Goal: Task Accomplishment & Management: Use online tool/utility

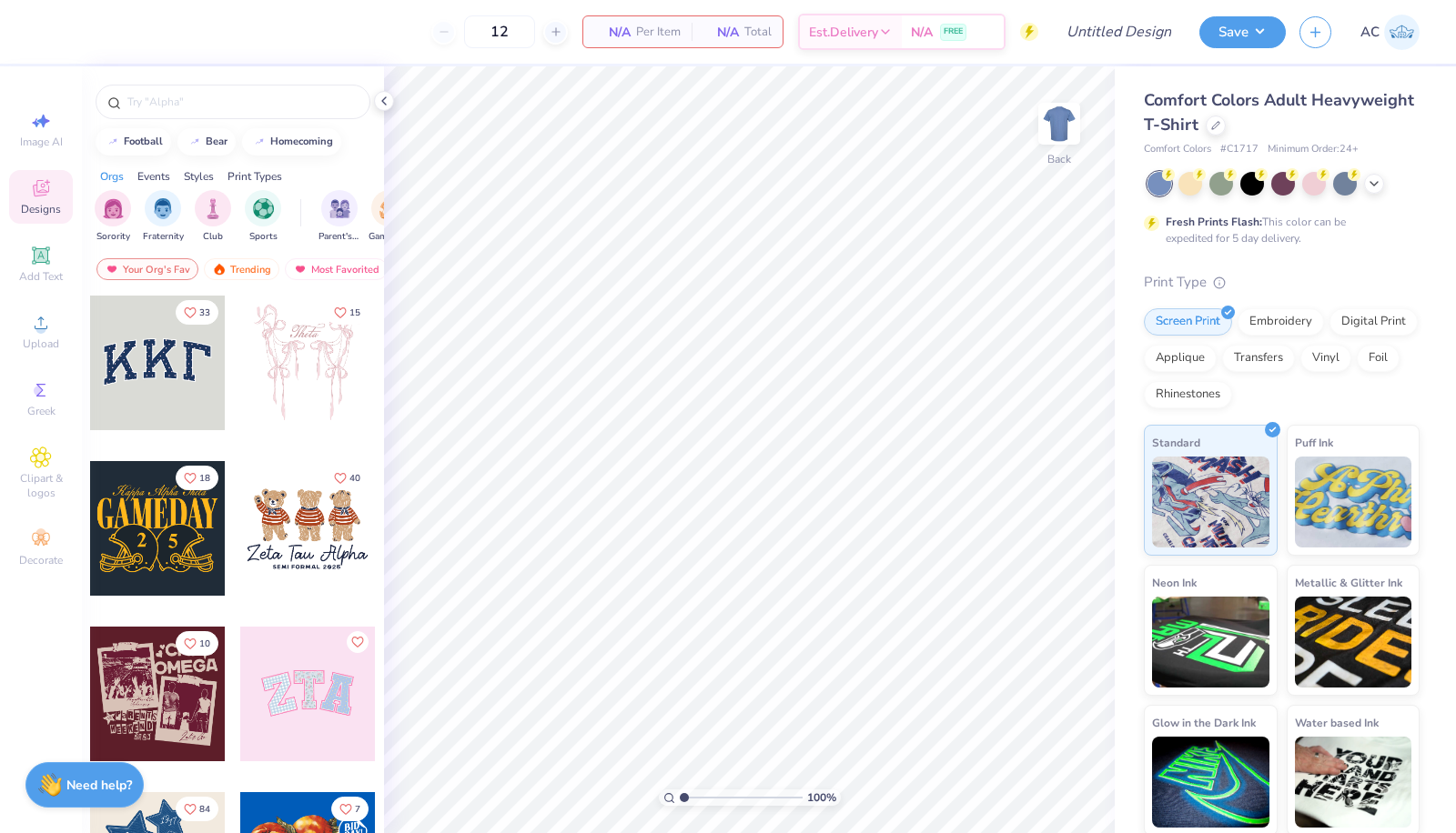
click at [1220, 124] on icon at bounding box center [1215, 126] width 10 height 10
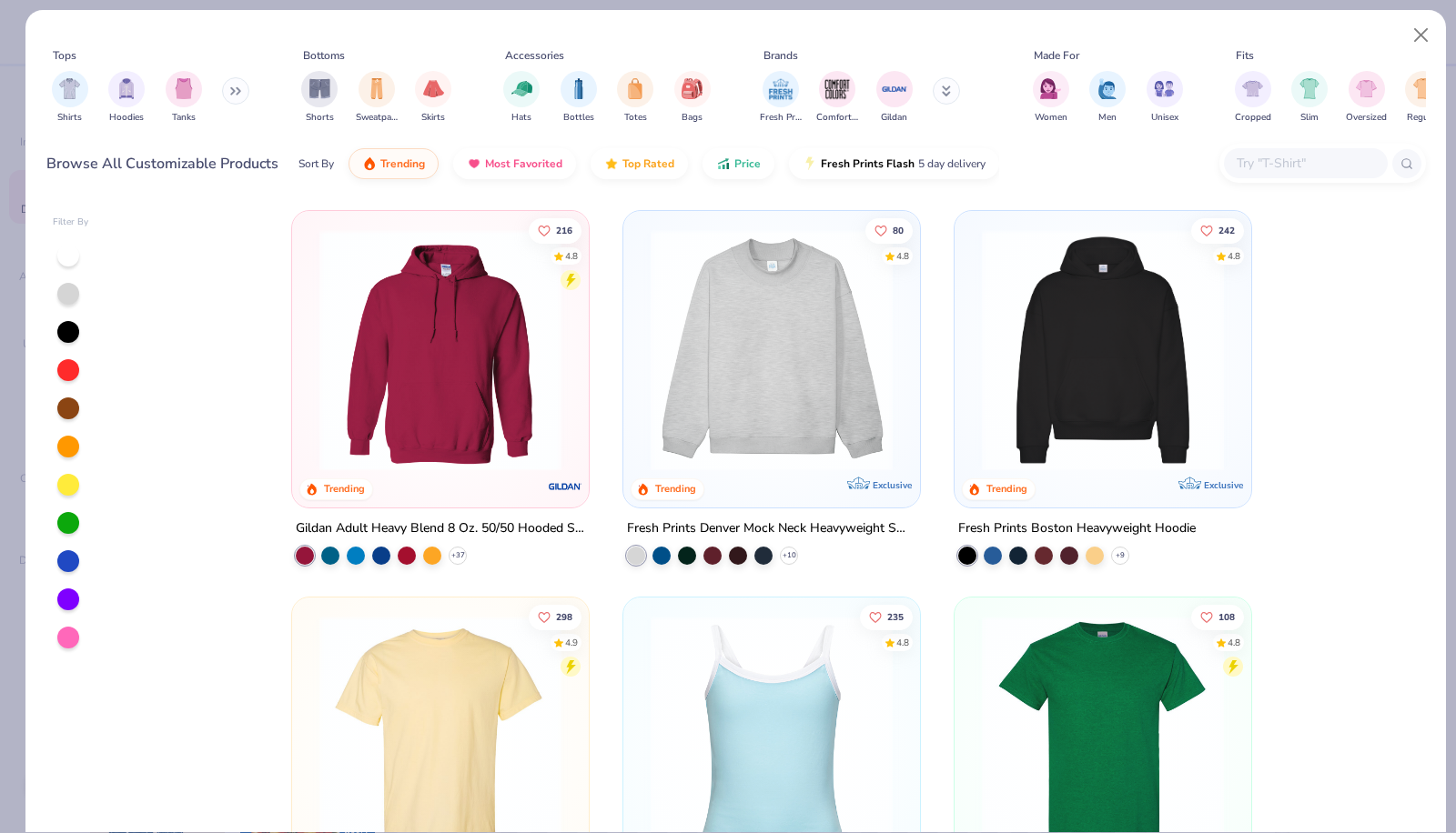
click at [1243, 164] on input "text" at bounding box center [1304, 164] width 140 height 21
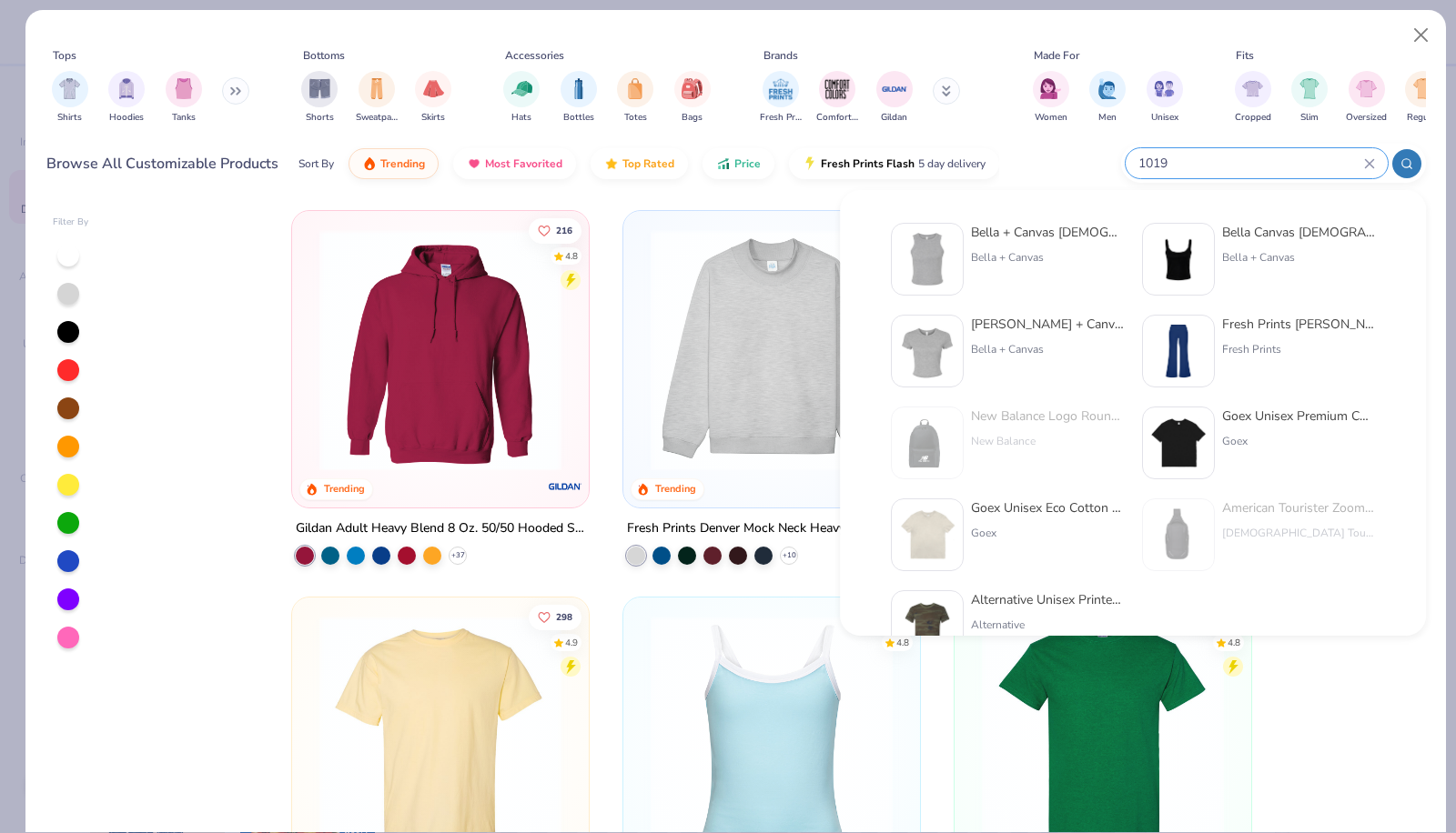
type input "1019"
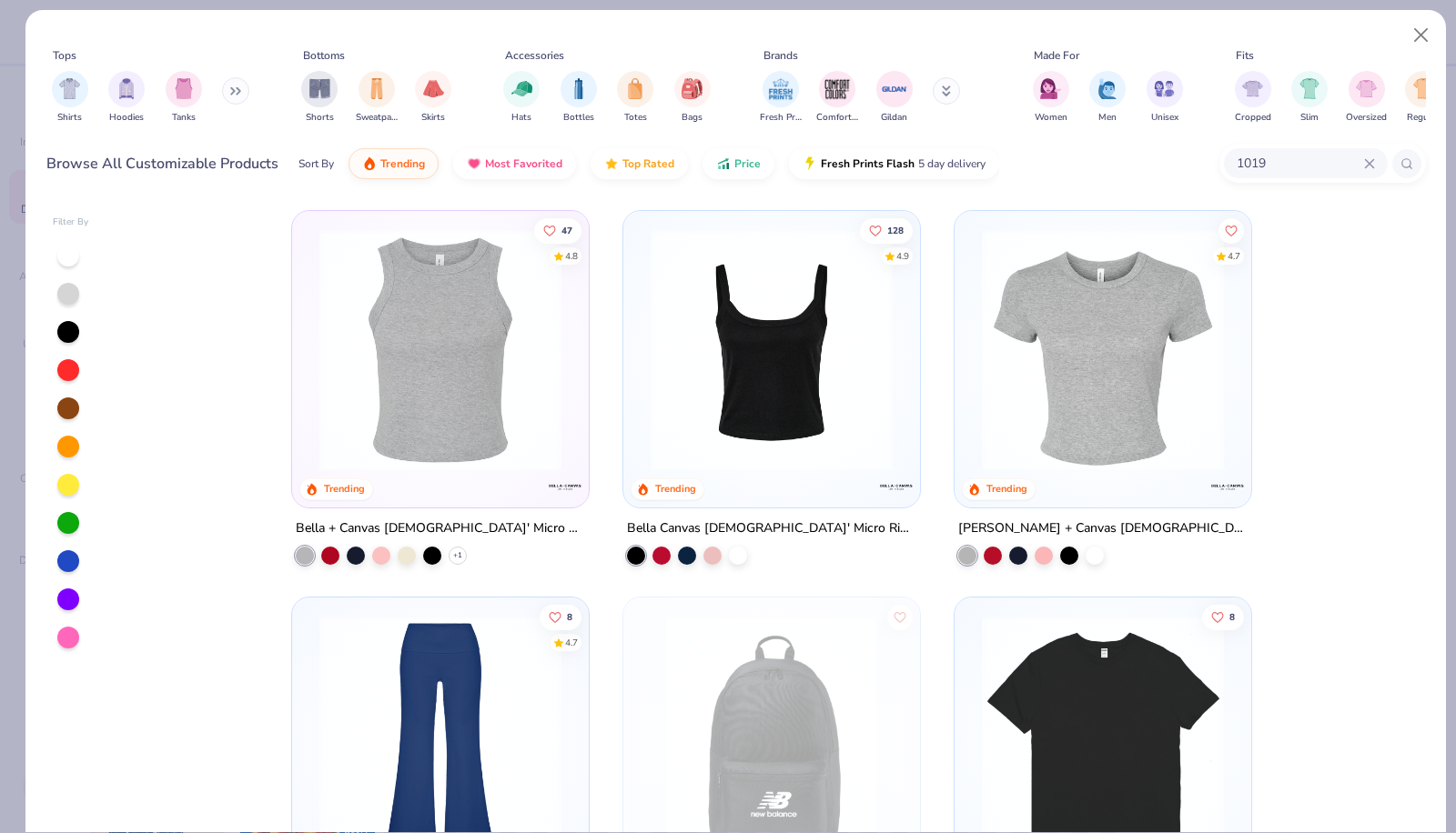
click at [438, 352] on img at bounding box center [440, 350] width 261 height 242
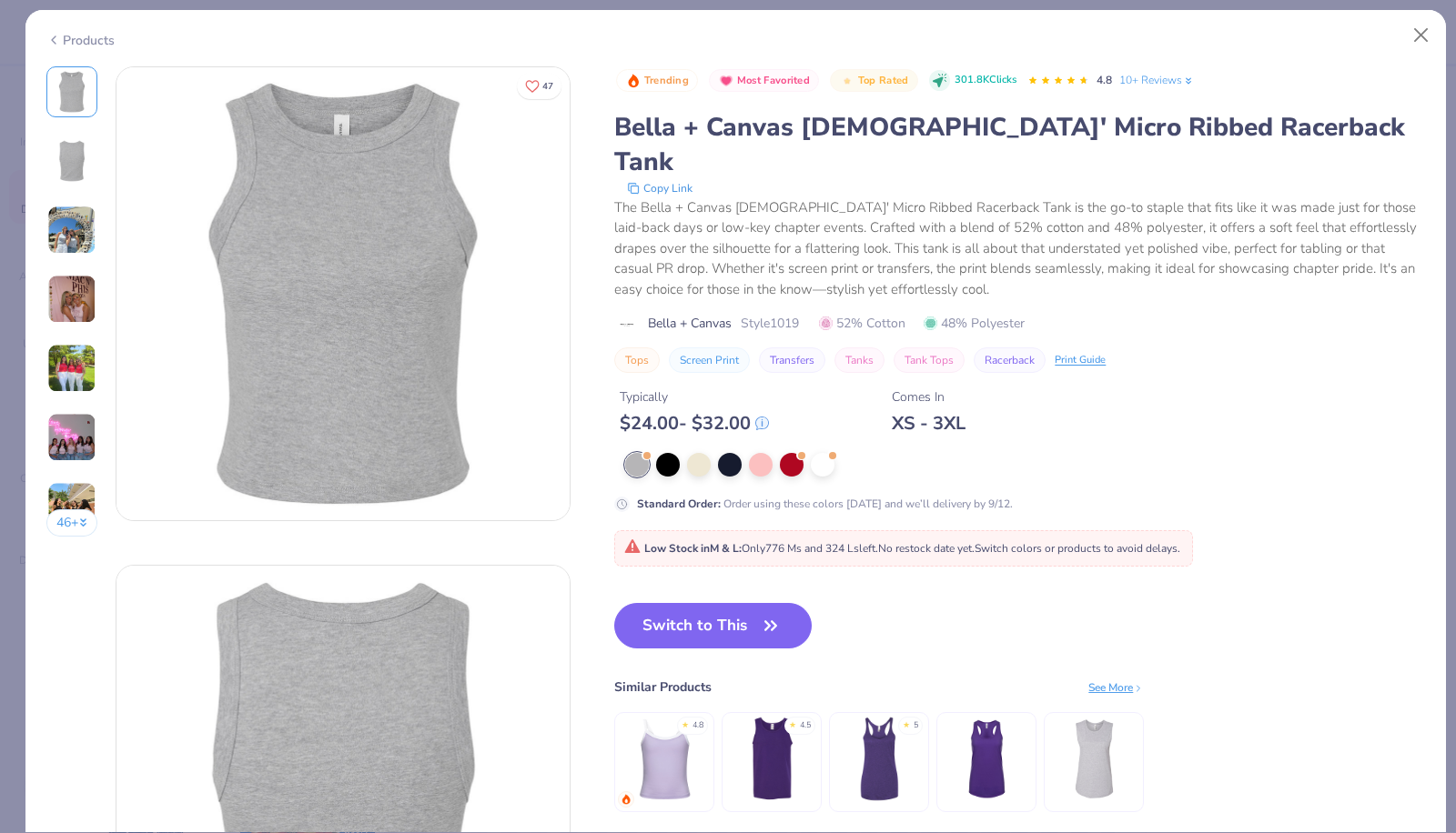
click at [666, 453] on div at bounding box center [668, 464] width 24 height 24
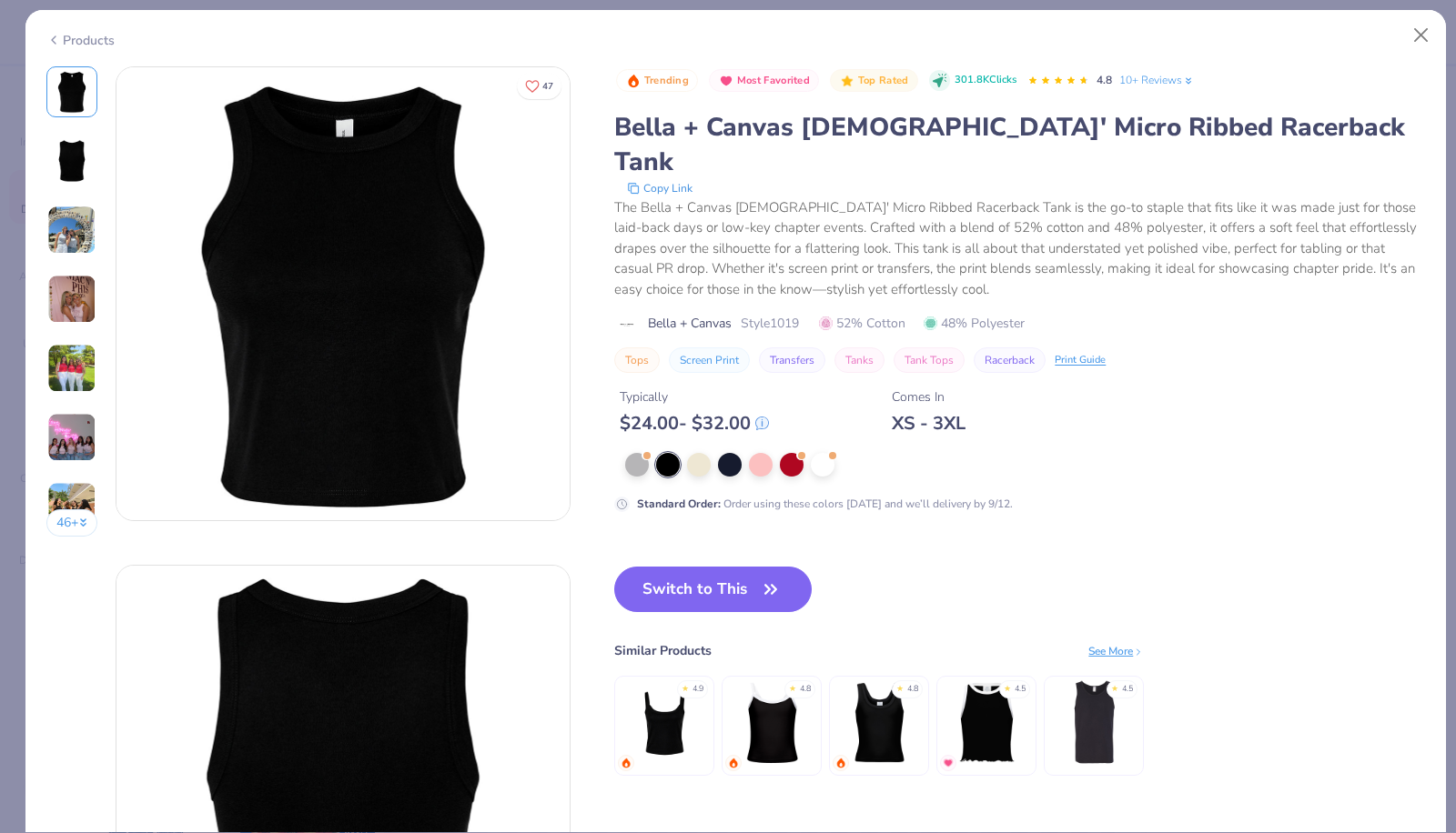
click at [689, 567] on button "Switch to This" at bounding box center [713, 590] width 198 height 46
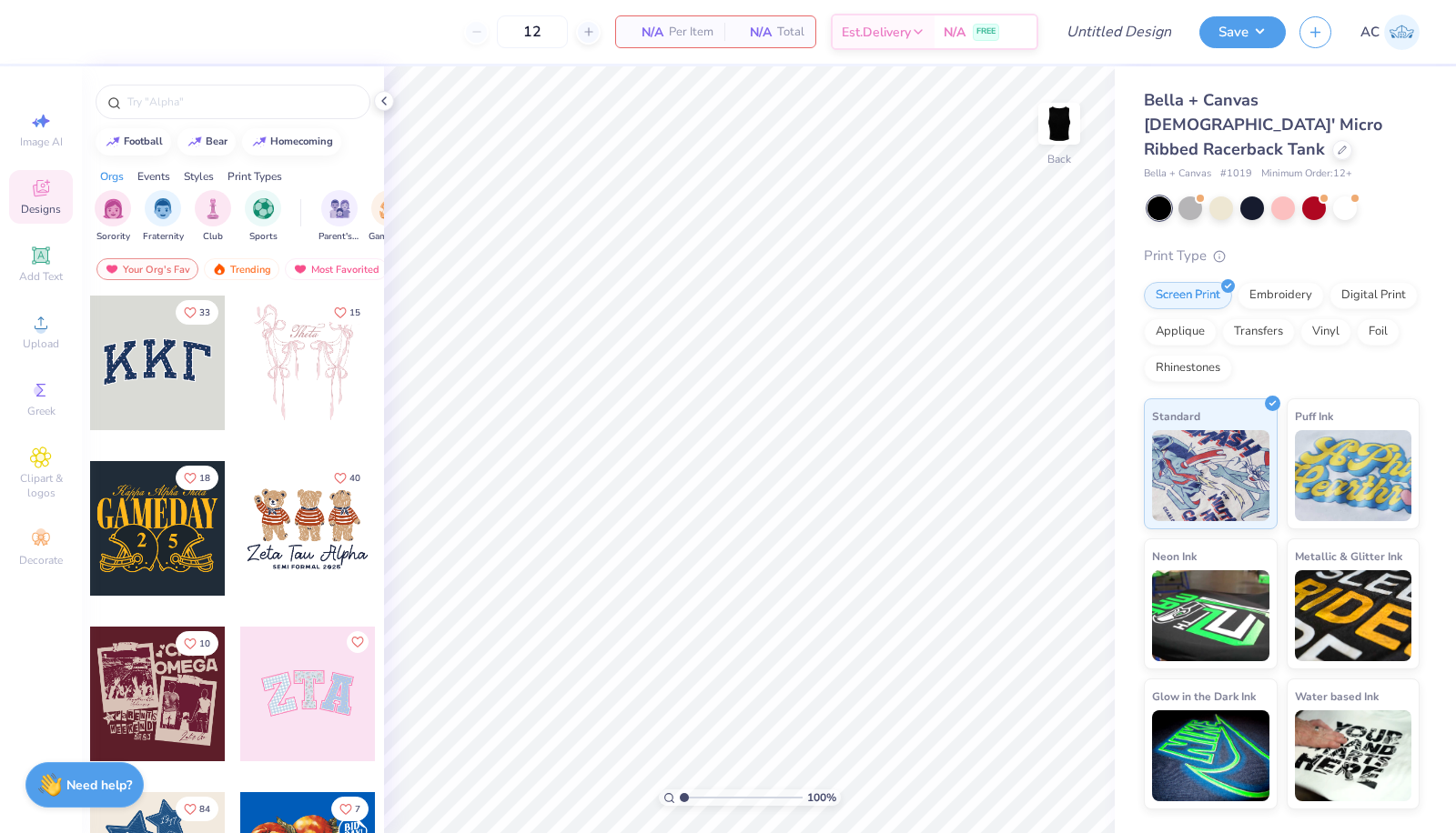
click at [380, 104] on icon at bounding box center [383, 101] width 14 height 14
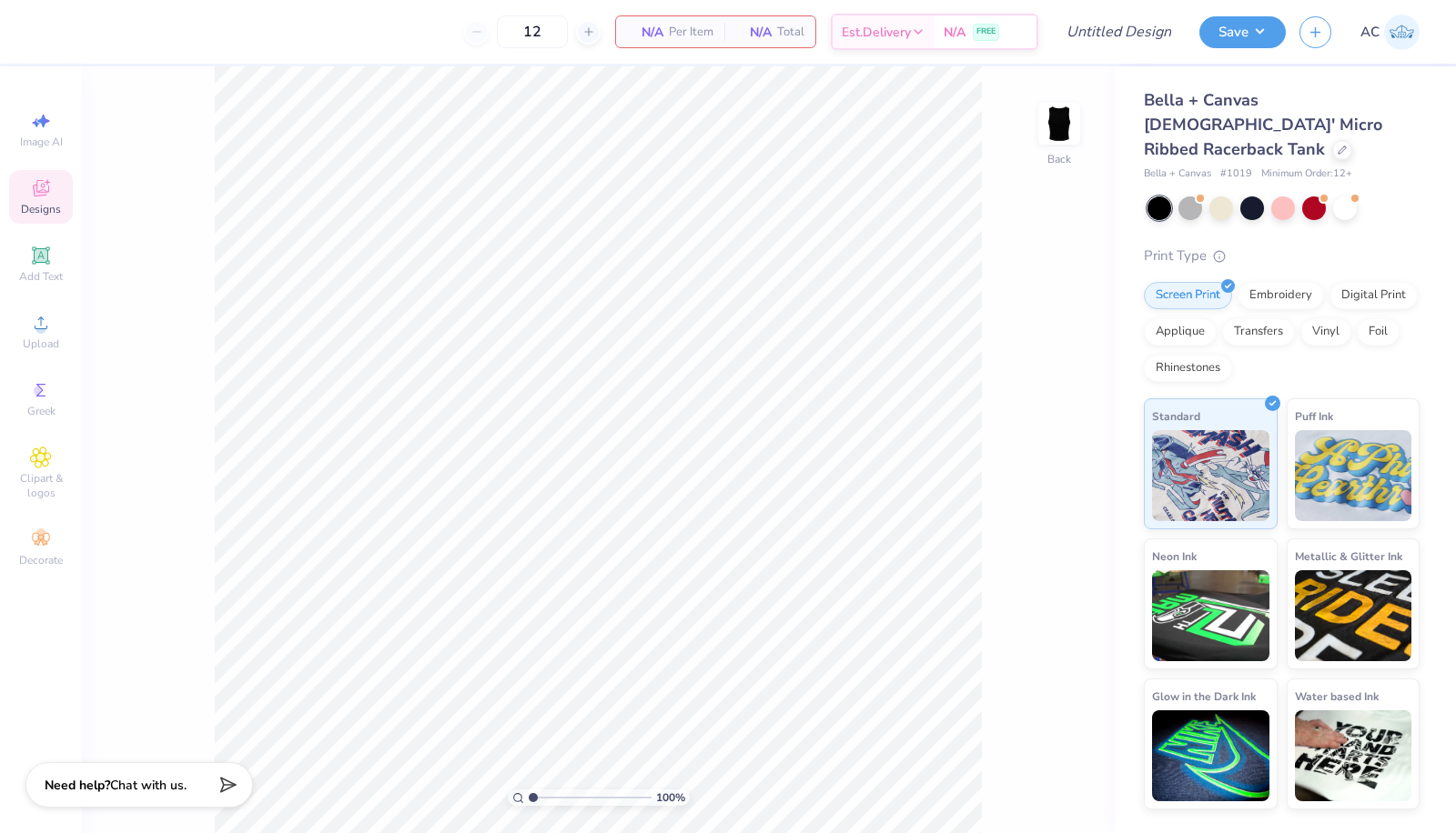
click at [1332, 140] on div at bounding box center [1342, 149] width 20 height 20
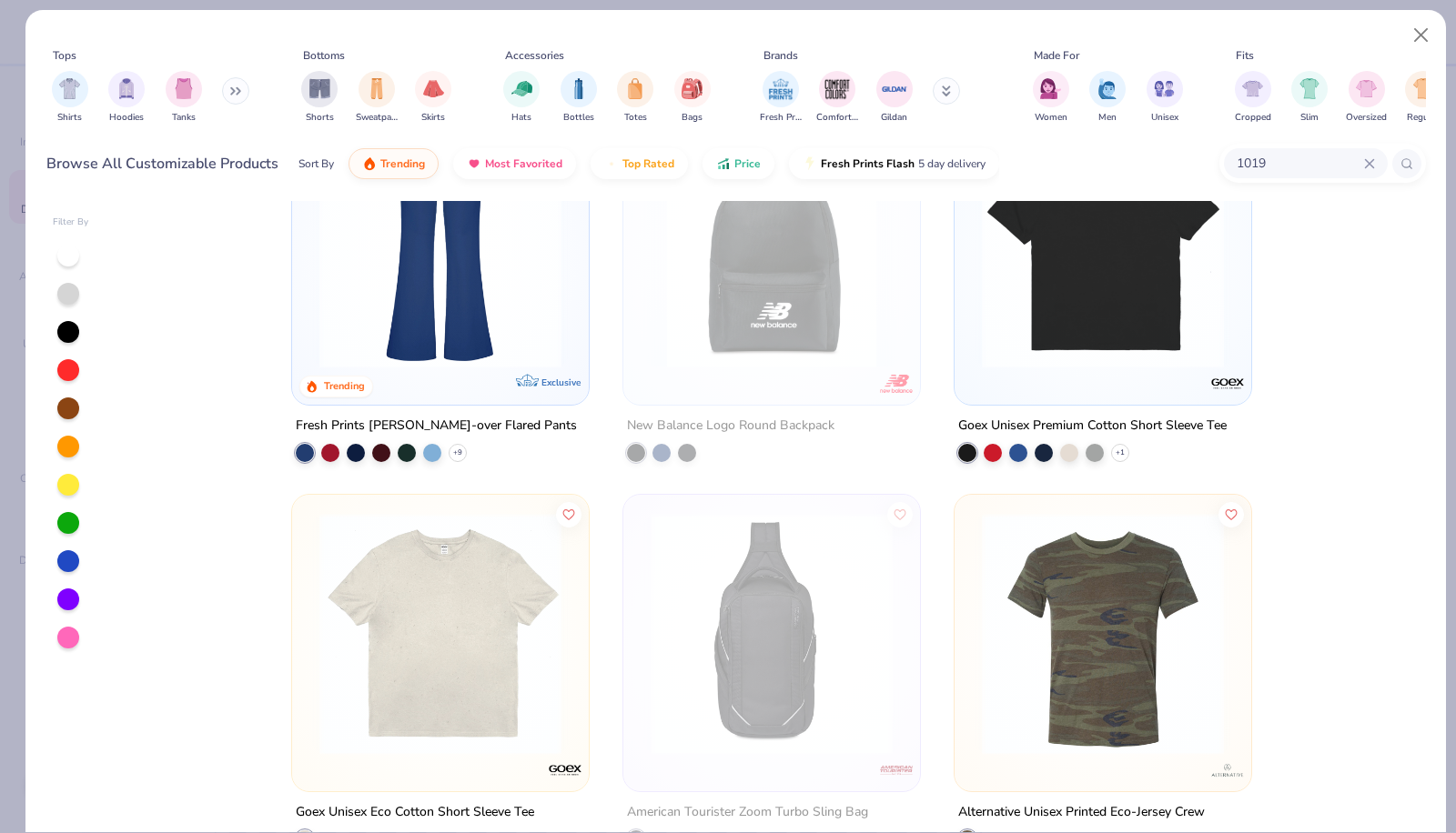
scroll to position [320, 0]
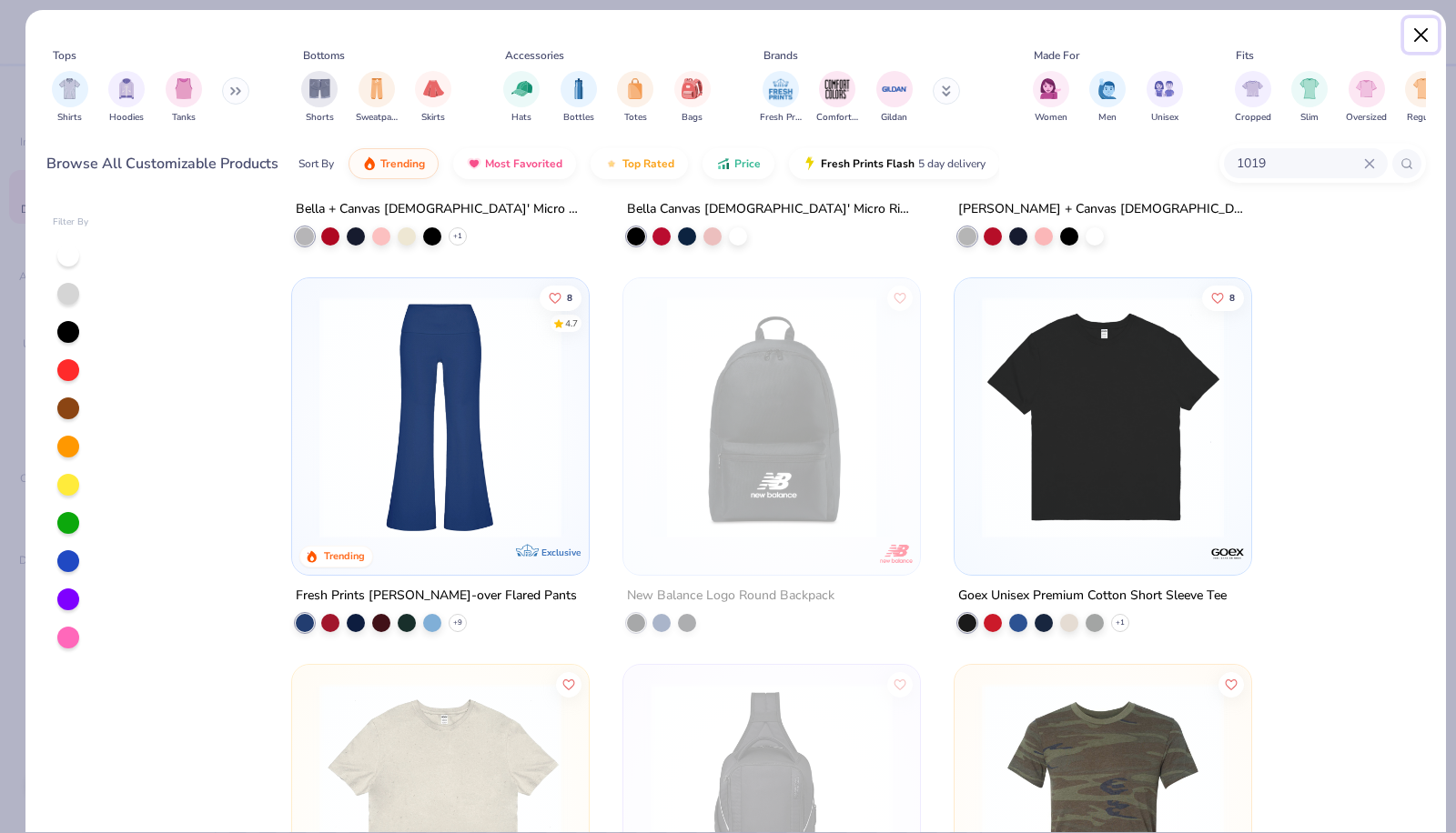
click at [1422, 36] on button "Close" at bounding box center [1421, 35] width 34 height 34
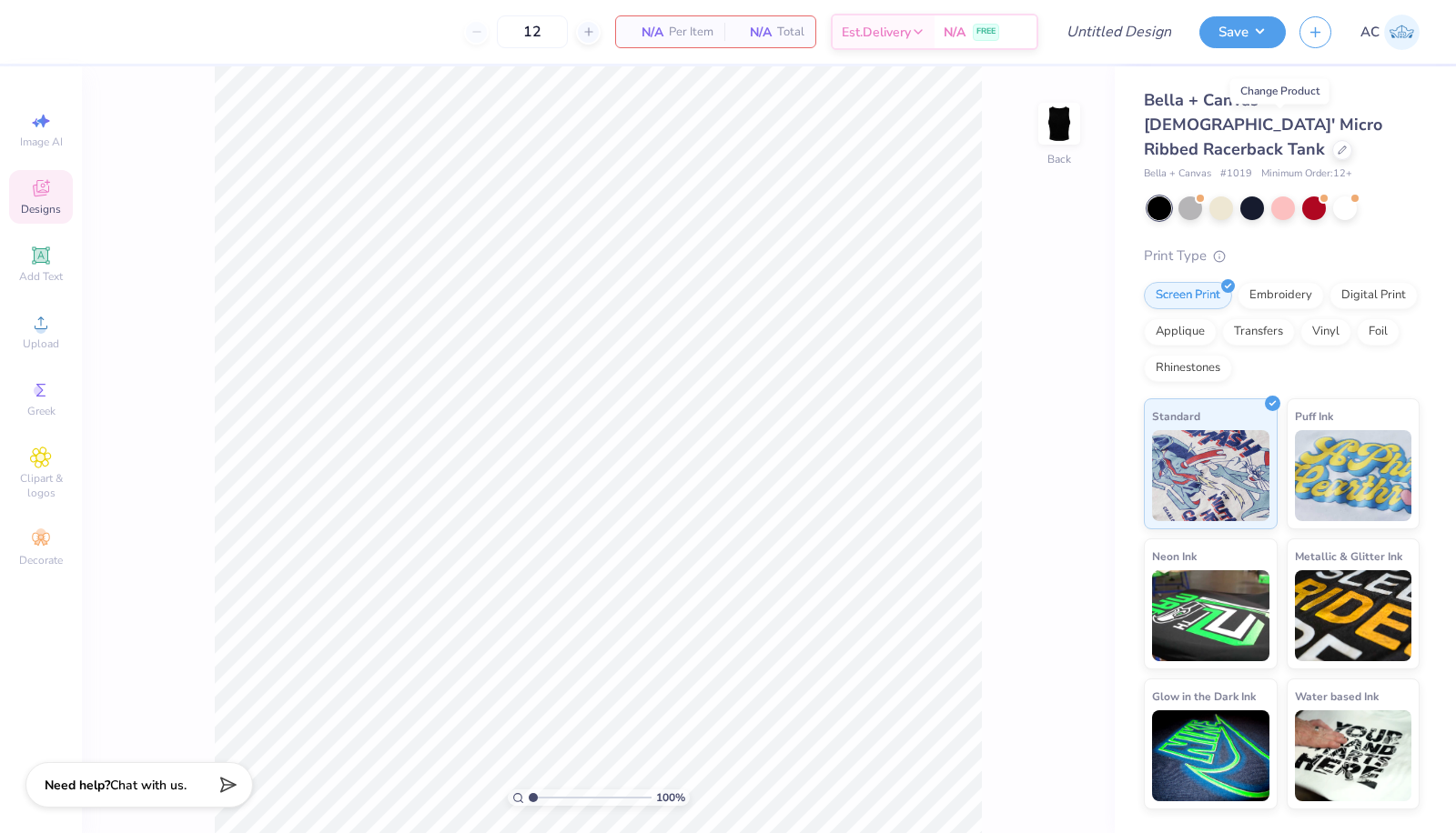
click at [1338, 146] on icon at bounding box center [1342, 150] width 8 height 8
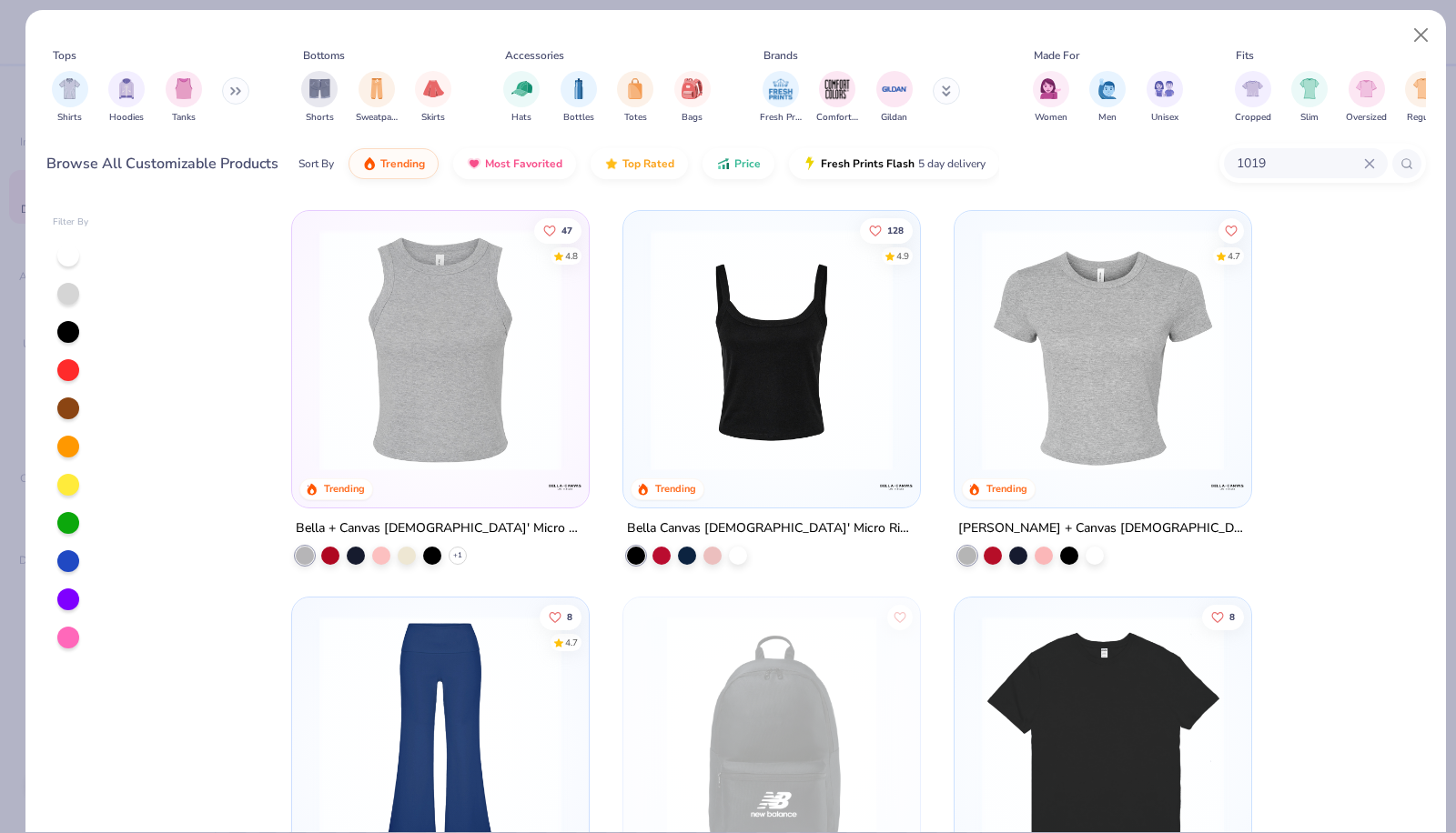
click at [1273, 163] on input "1019" at bounding box center [1299, 164] width 129 height 21
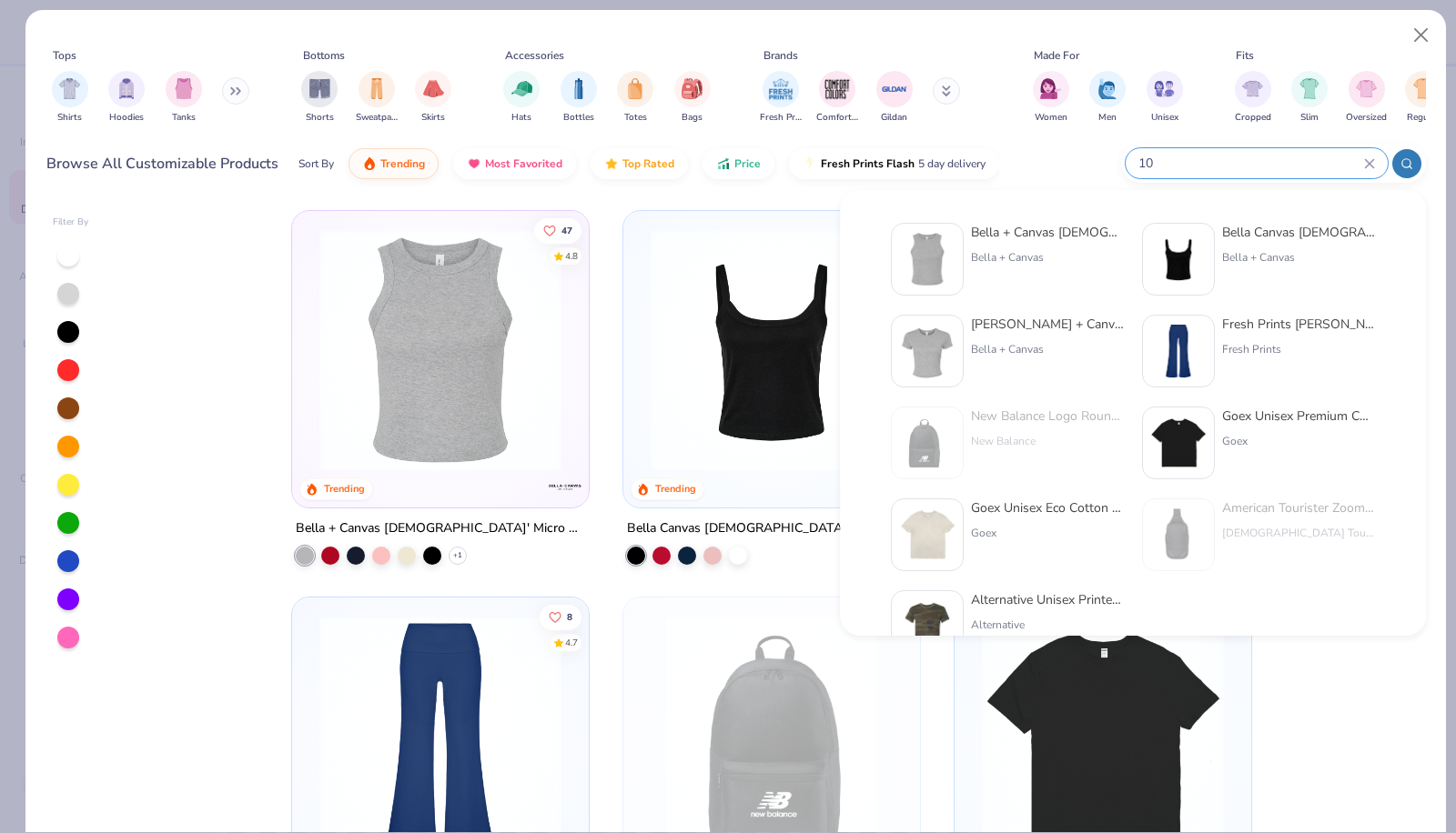
type input "1"
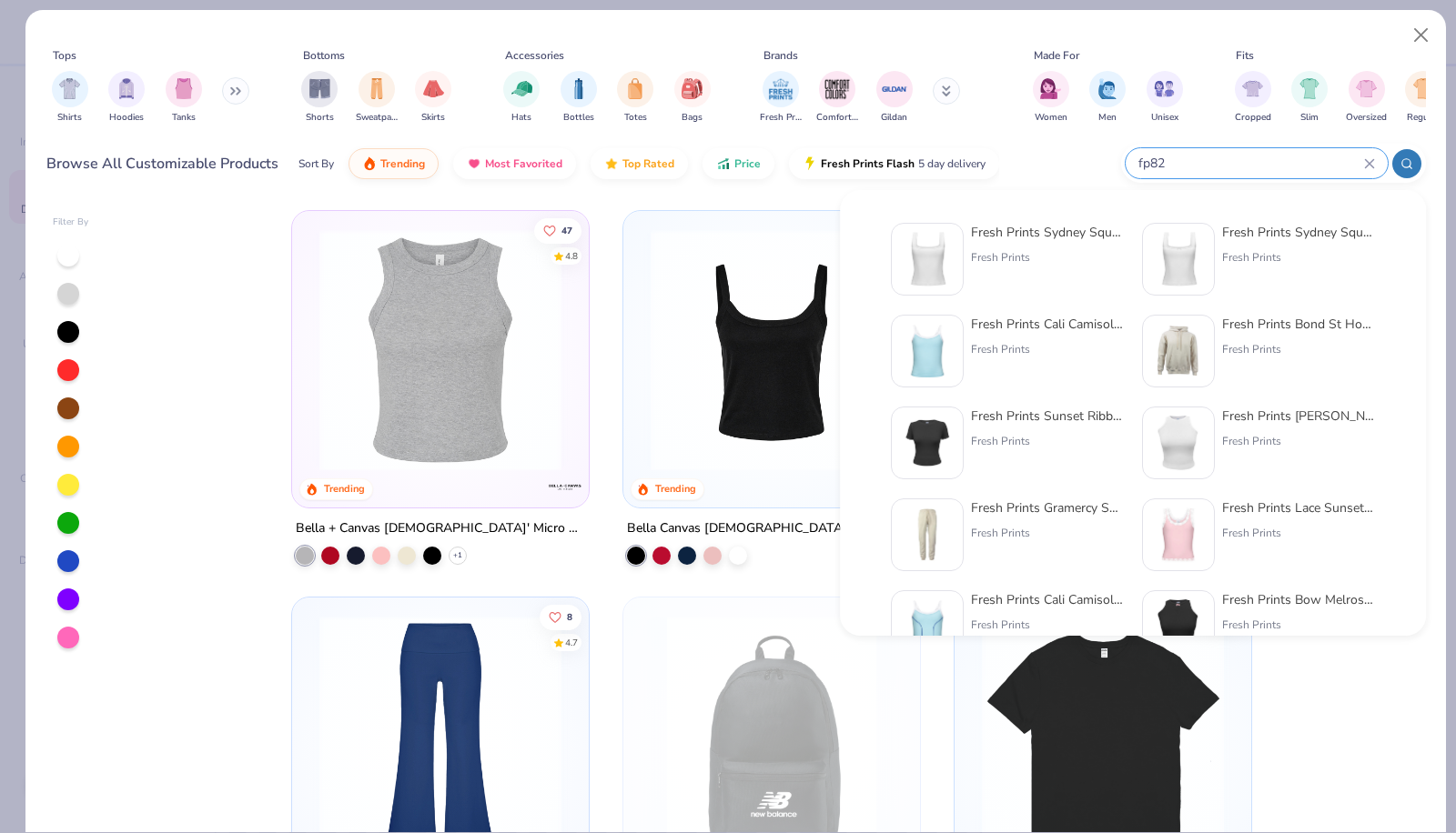
type input "fp82"
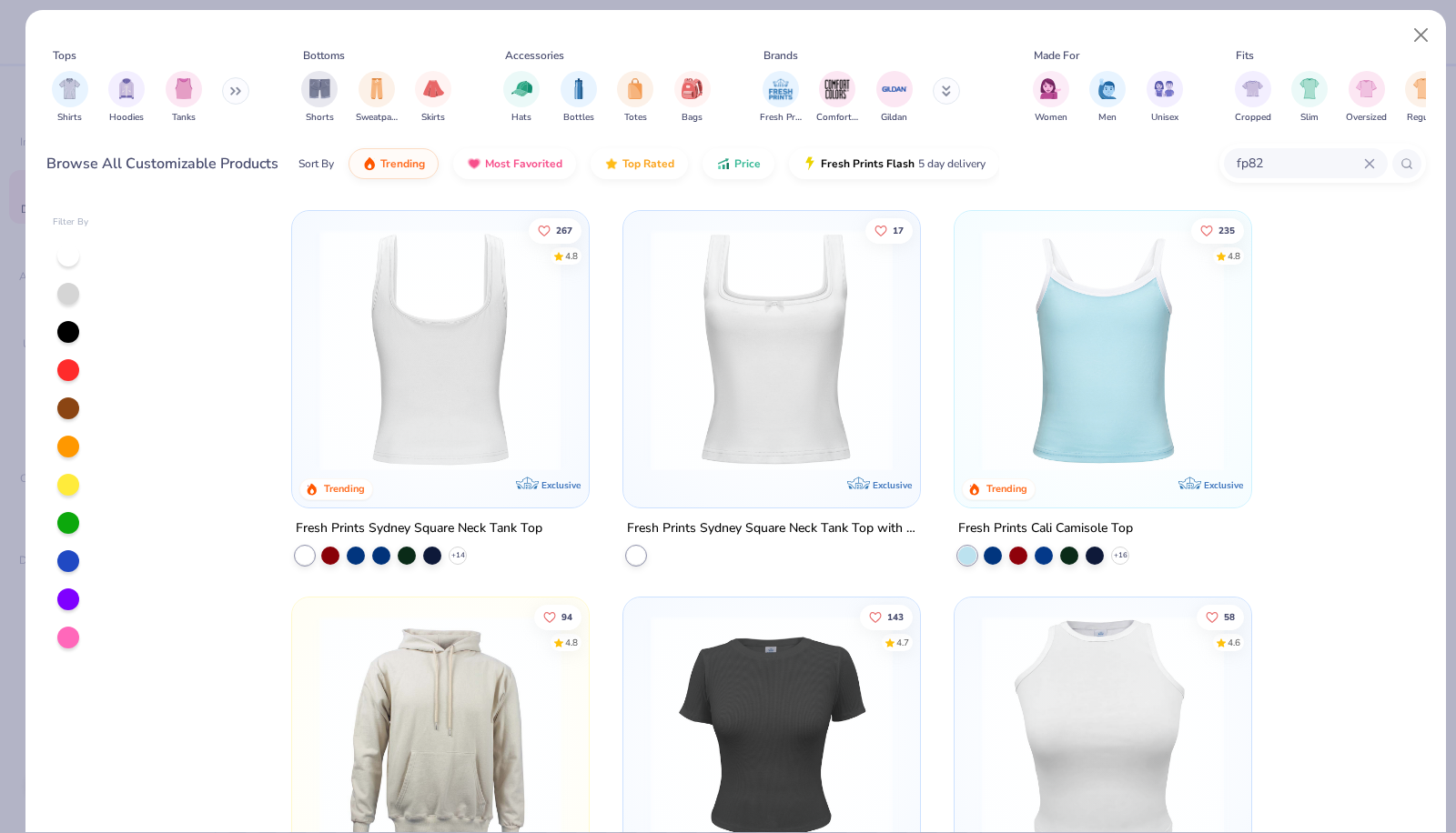
click at [406, 366] on img at bounding box center [440, 350] width 261 height 242
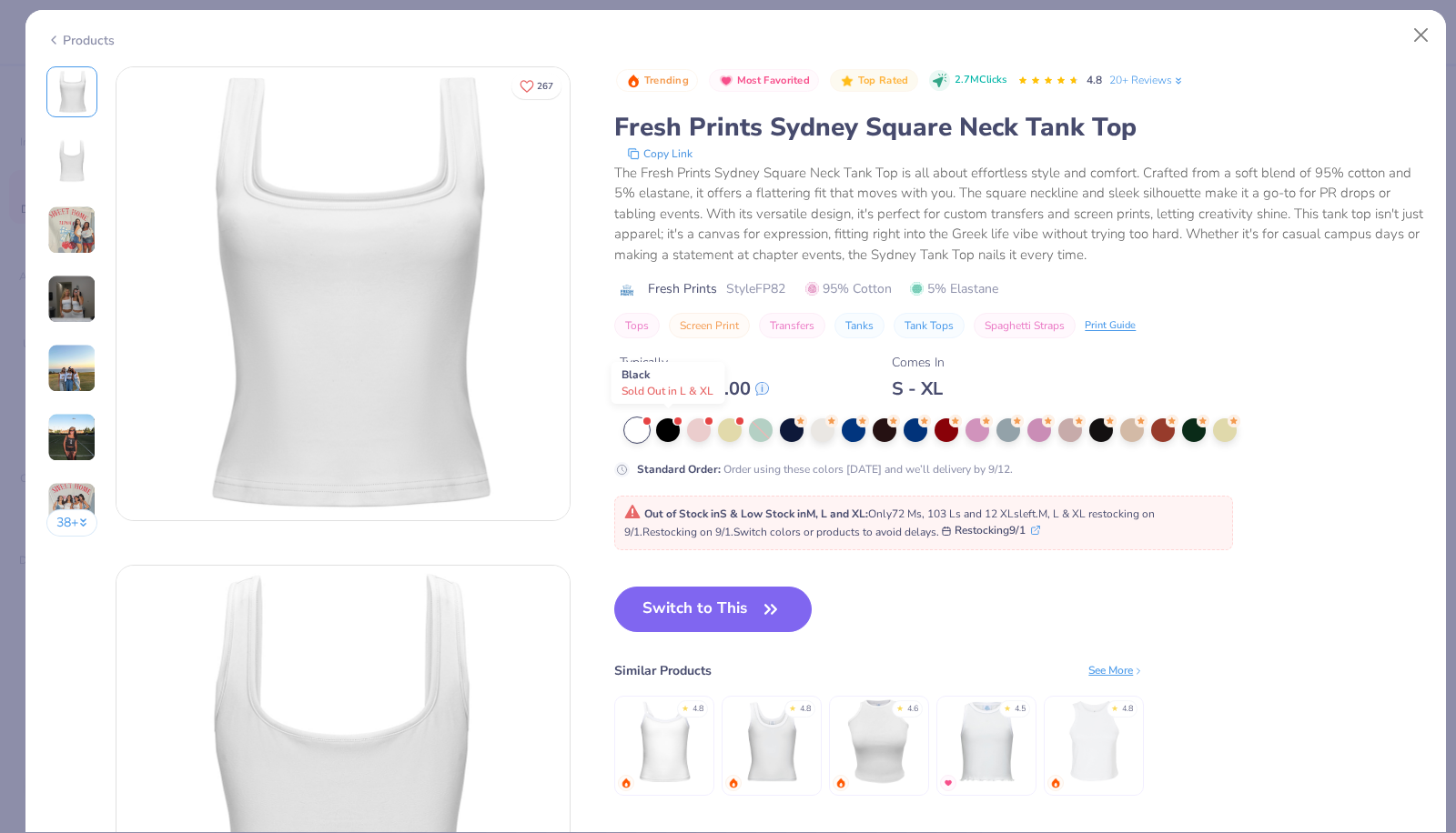
click at [668, 429] on div at bounding box center [668, 430] width 24 height 24
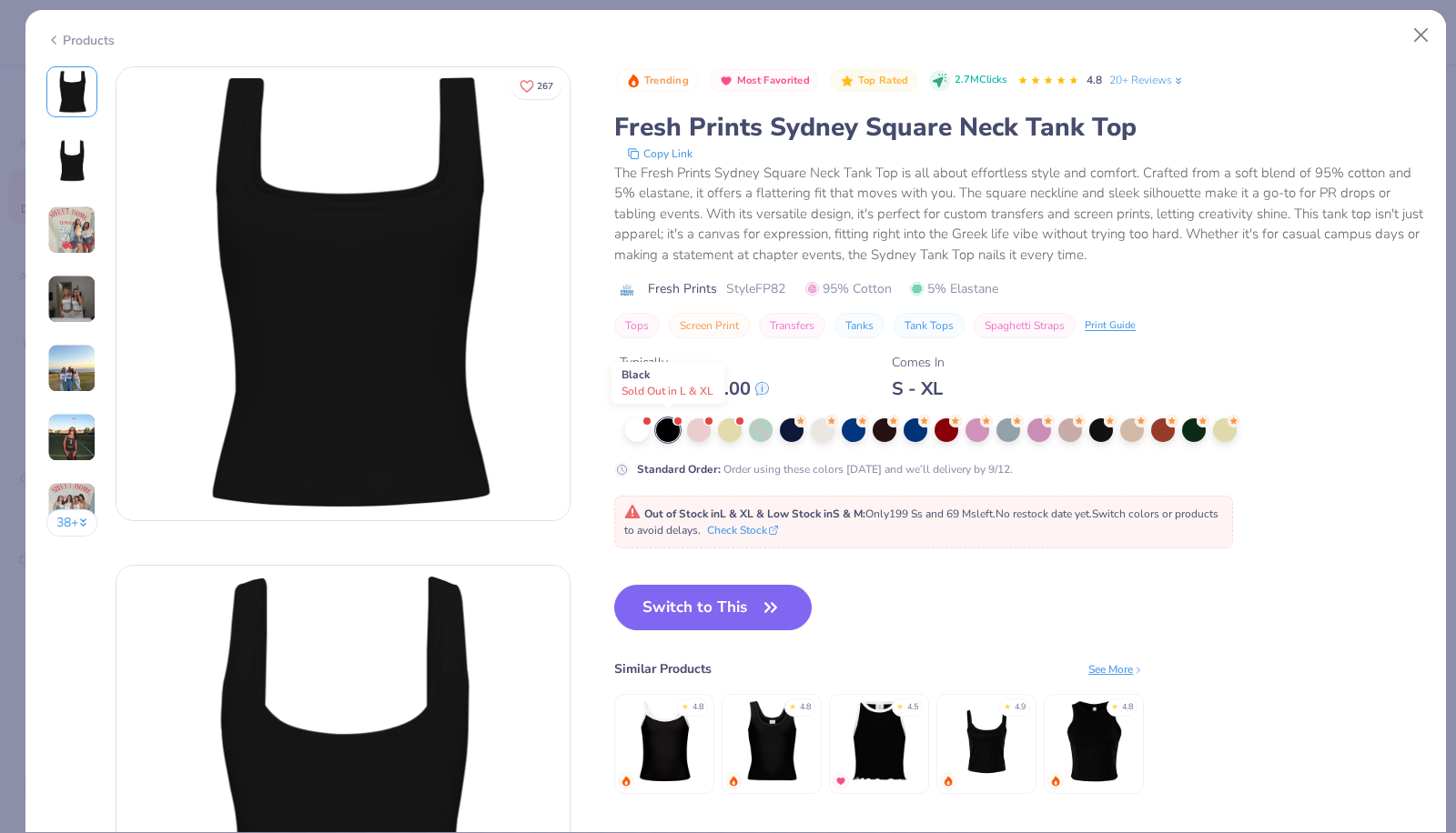
click at [668, 429] on div at bounding box center [668, 430] width 24 height 24
click at [757, 610] on button "Switch to This" at bounding box center [713, 608] width 198 height 46
click at [758, 610] on icon "button" at bounding box center [770, 608] width 26 height 26
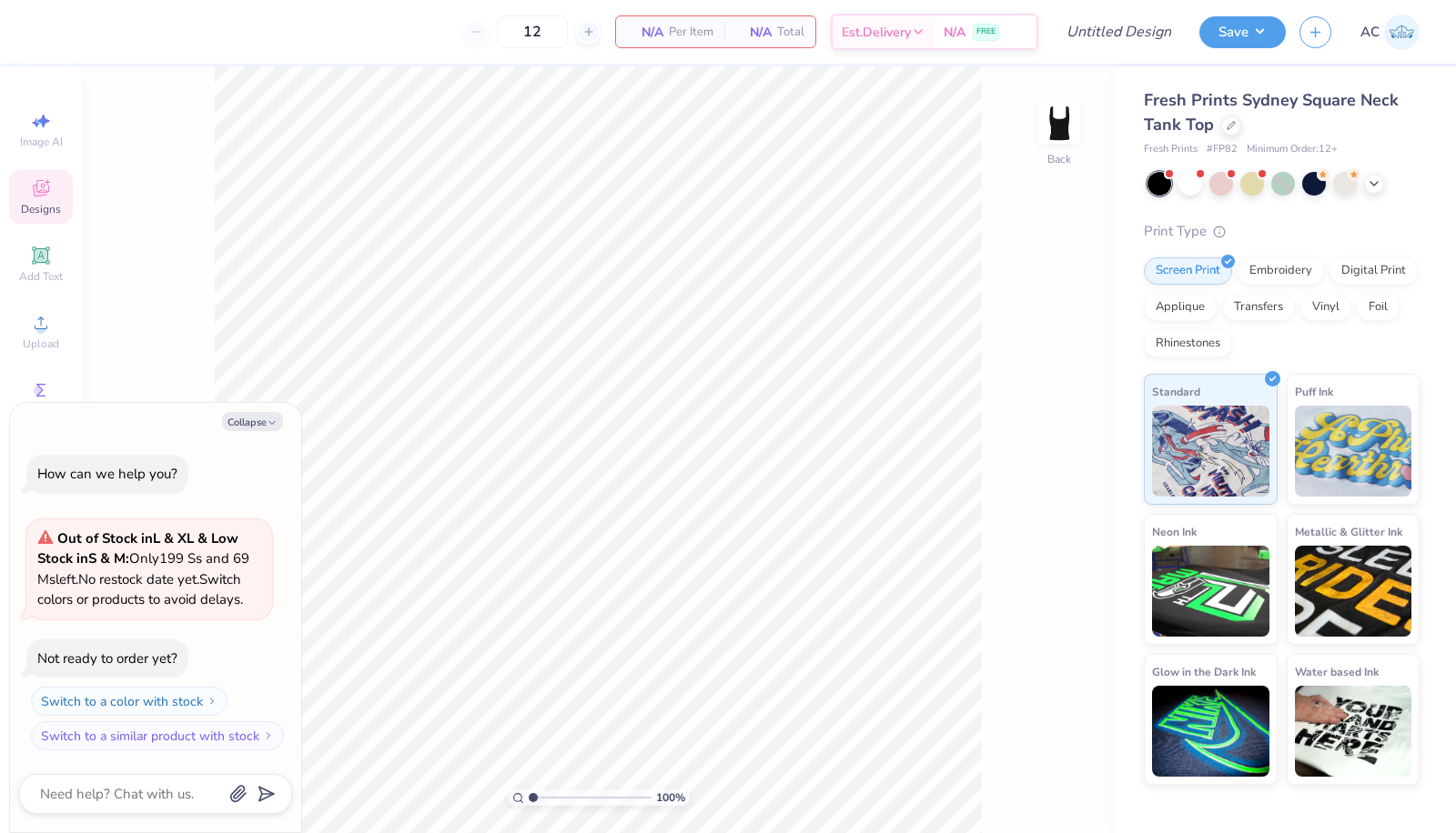
click at [263, 424] on button "Collapse" at bounding box center [252, 421] width 61 height 19
type textarea "x"
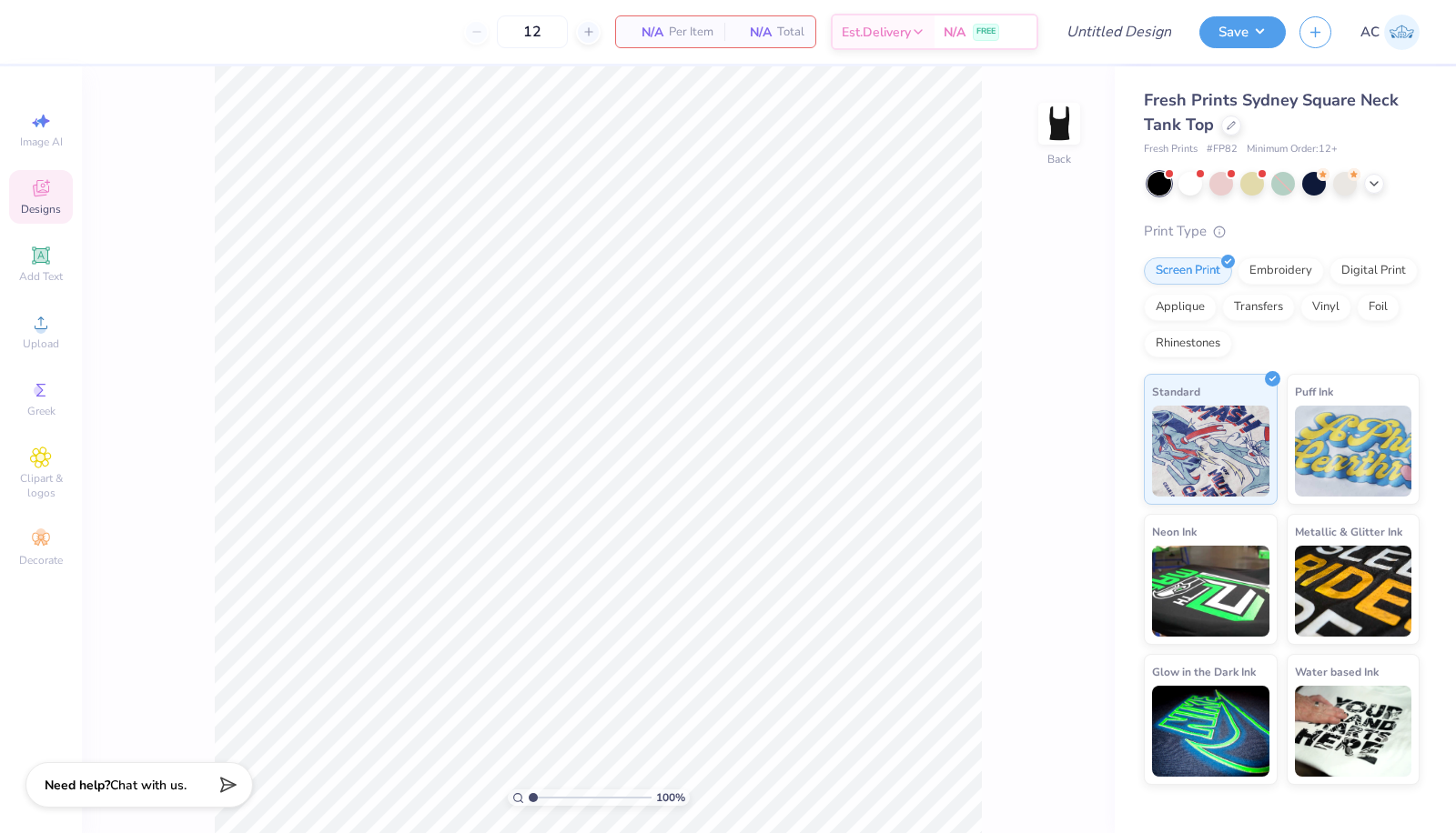
click at [36, 320] on icon at bounding box center [41, 322] width 22 height 22
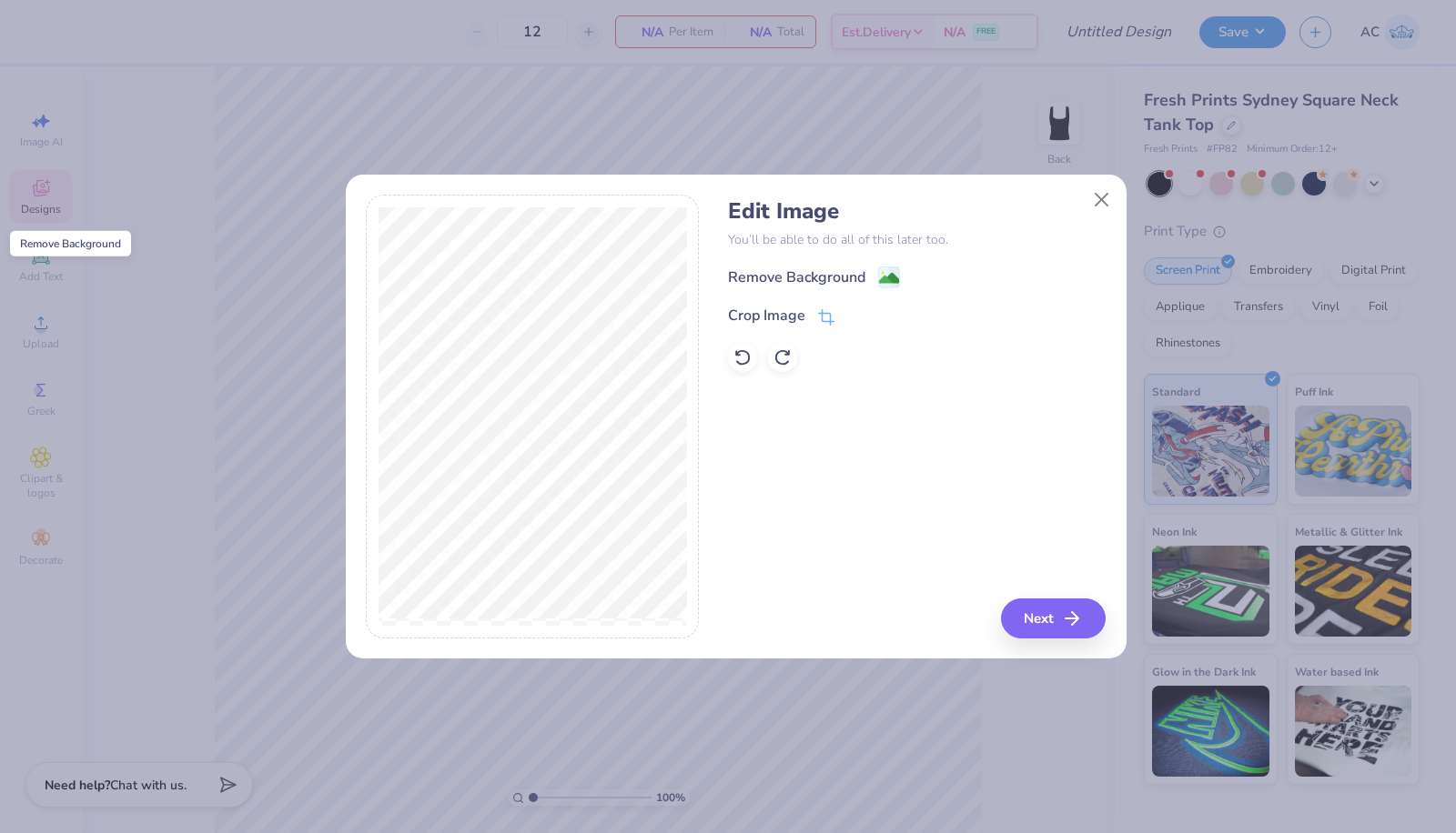
click at [883, 272] on image at bounding box center [888, 278] width 20 height 20
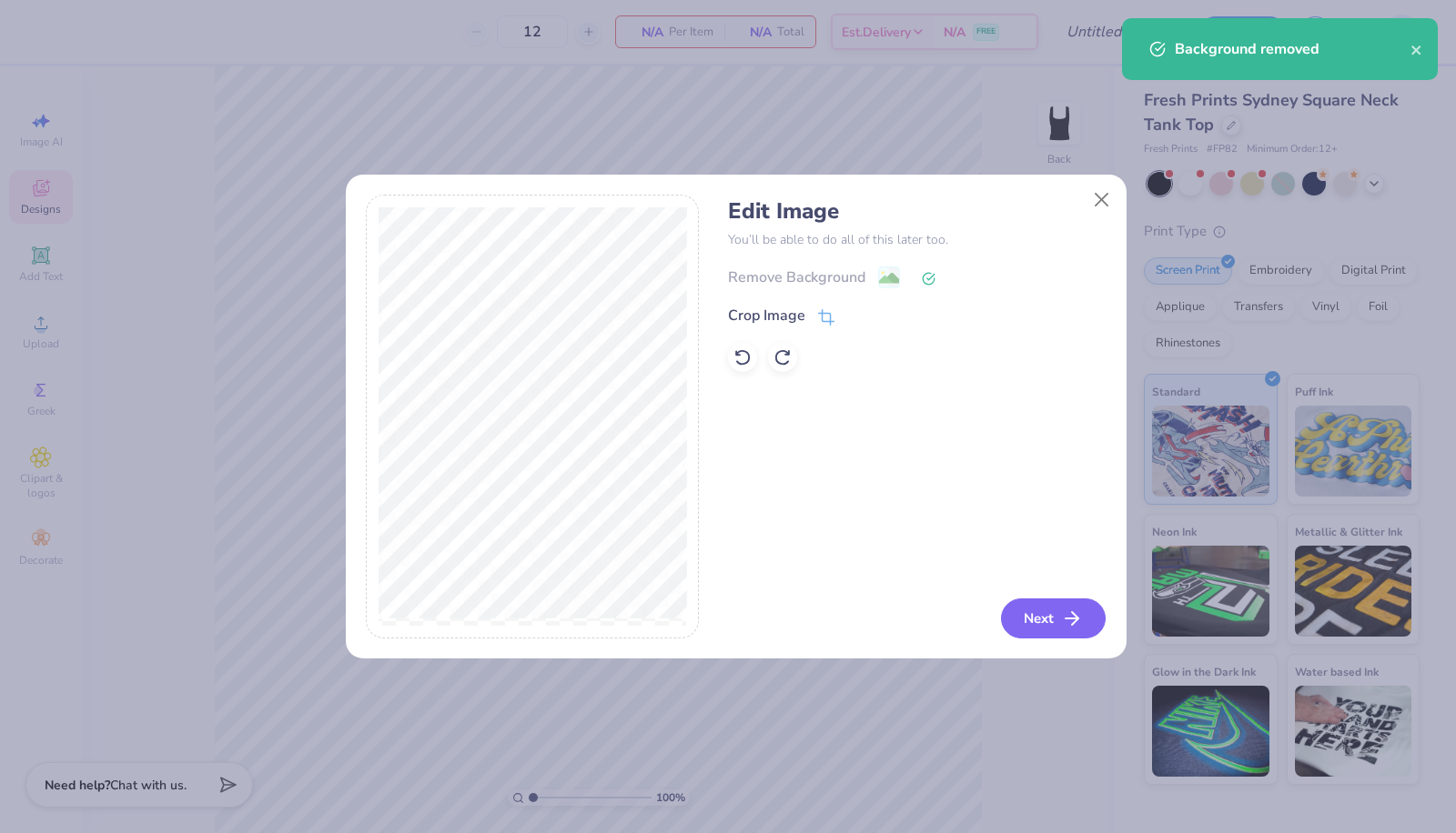
click at [1040, 623] on button "Next" at bounding box center [1053, 619] width 105 height 40
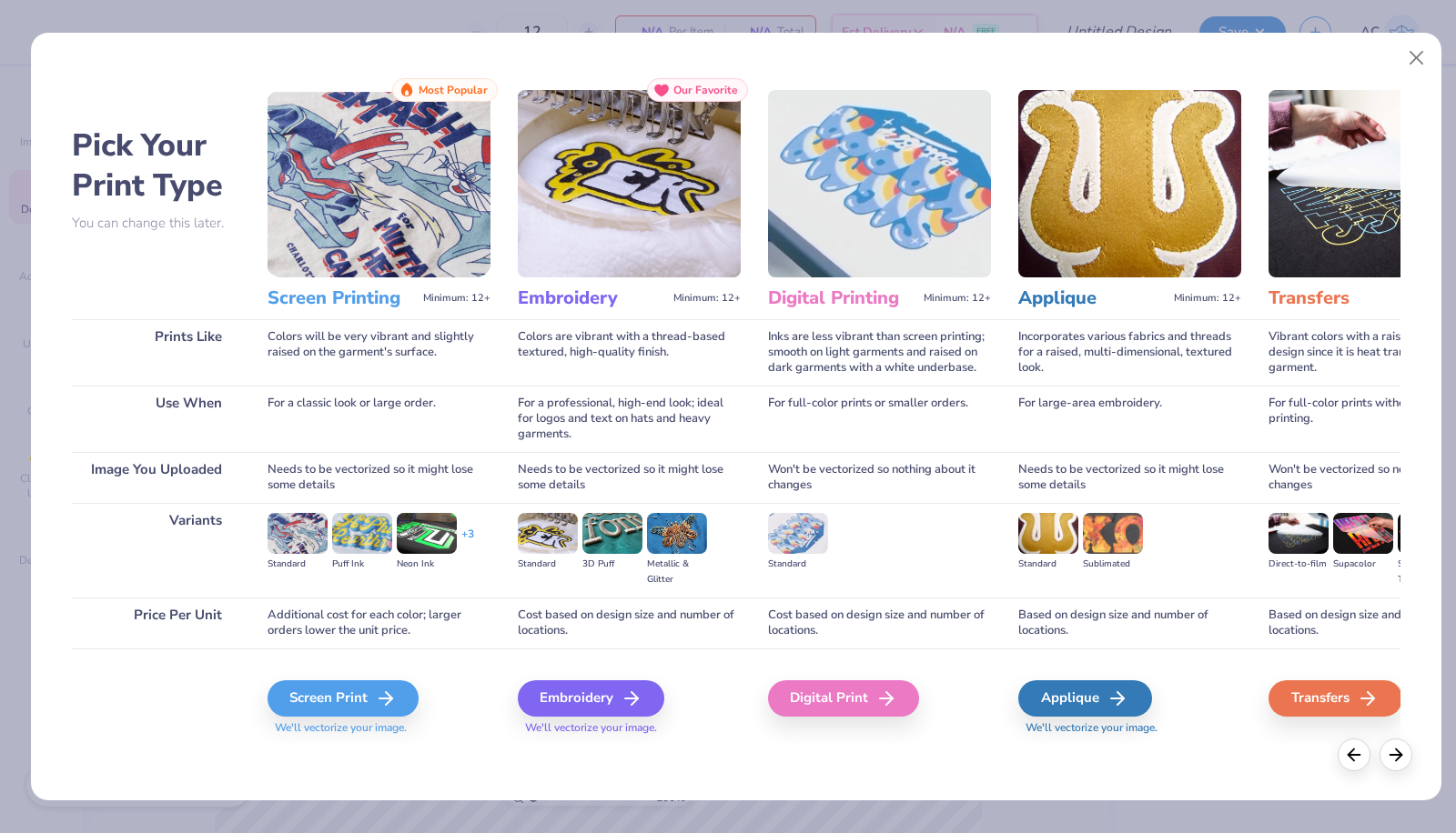
click at [348, 693] on div "Screen Print" at bounding box center [342, 699] width 151 height 36
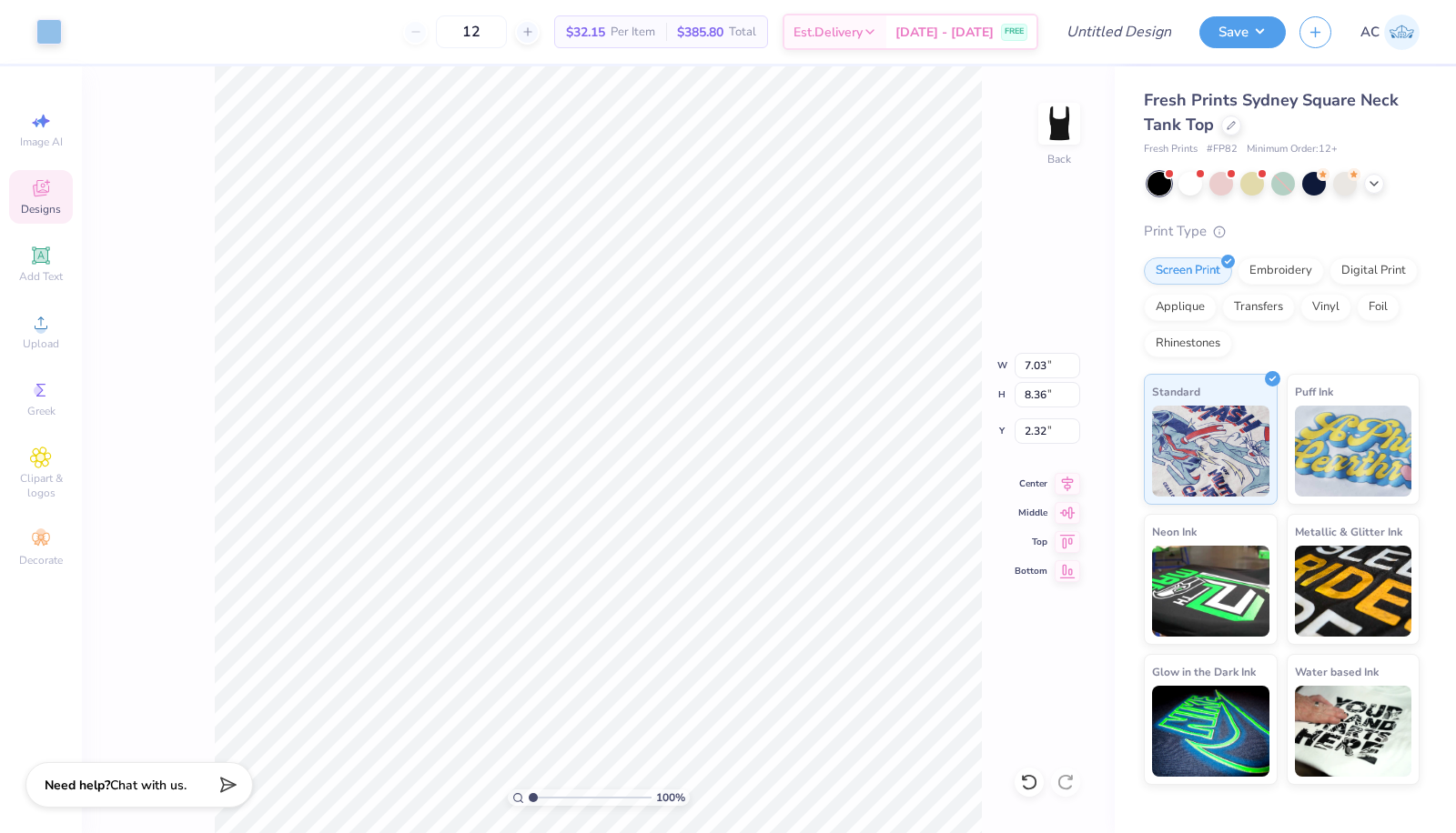
type input "2.96"
type input "3.52"
type input "0.50"
type input "2.46"
type input "2.93"
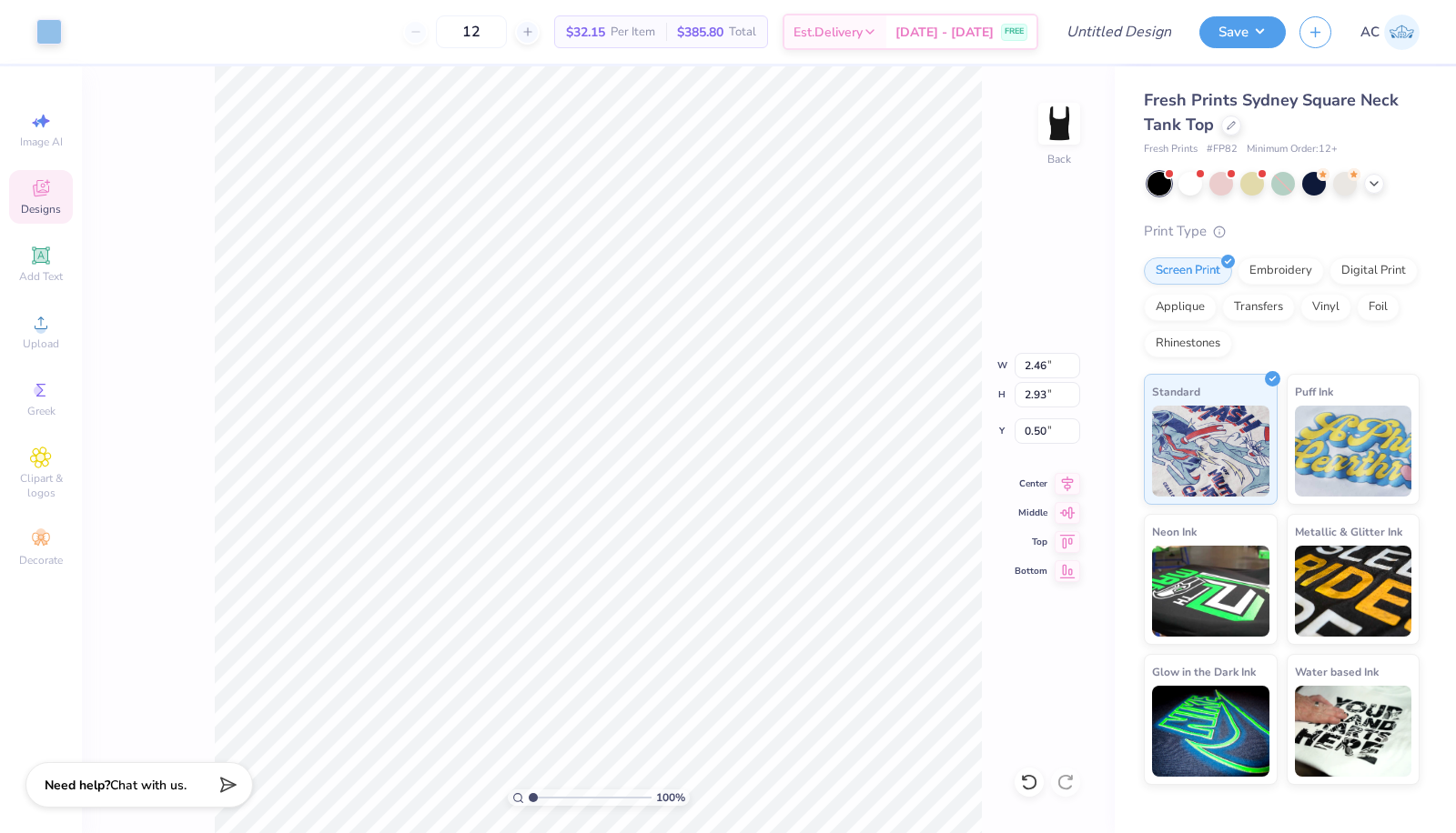
click at [200, 445] on div "100 % Back W 2.46 2.46 " H 2.93 2.93 " Y 0.50 0.50 " Center Middle Top Bottom" at bounding box center [598, 450] width 1033 height 767
type input "3.05"
type input "3.63"
click at [1238, 38] on button "Save" at bounding box center [1242, 31] width 87 height 31
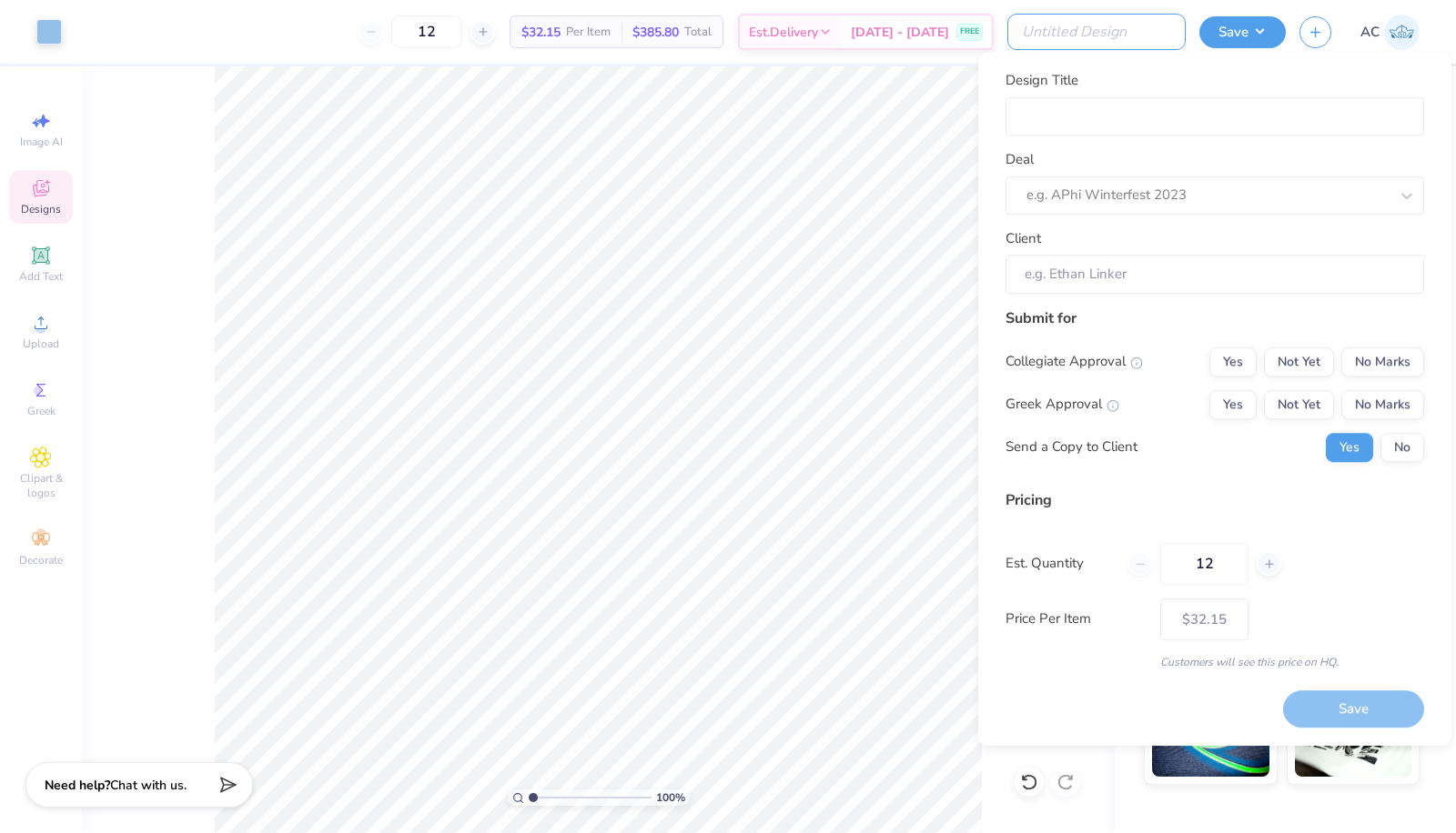
click at [1118, 35] on input "Design Title" at bounding box center [1097, 31] width 179 height 36
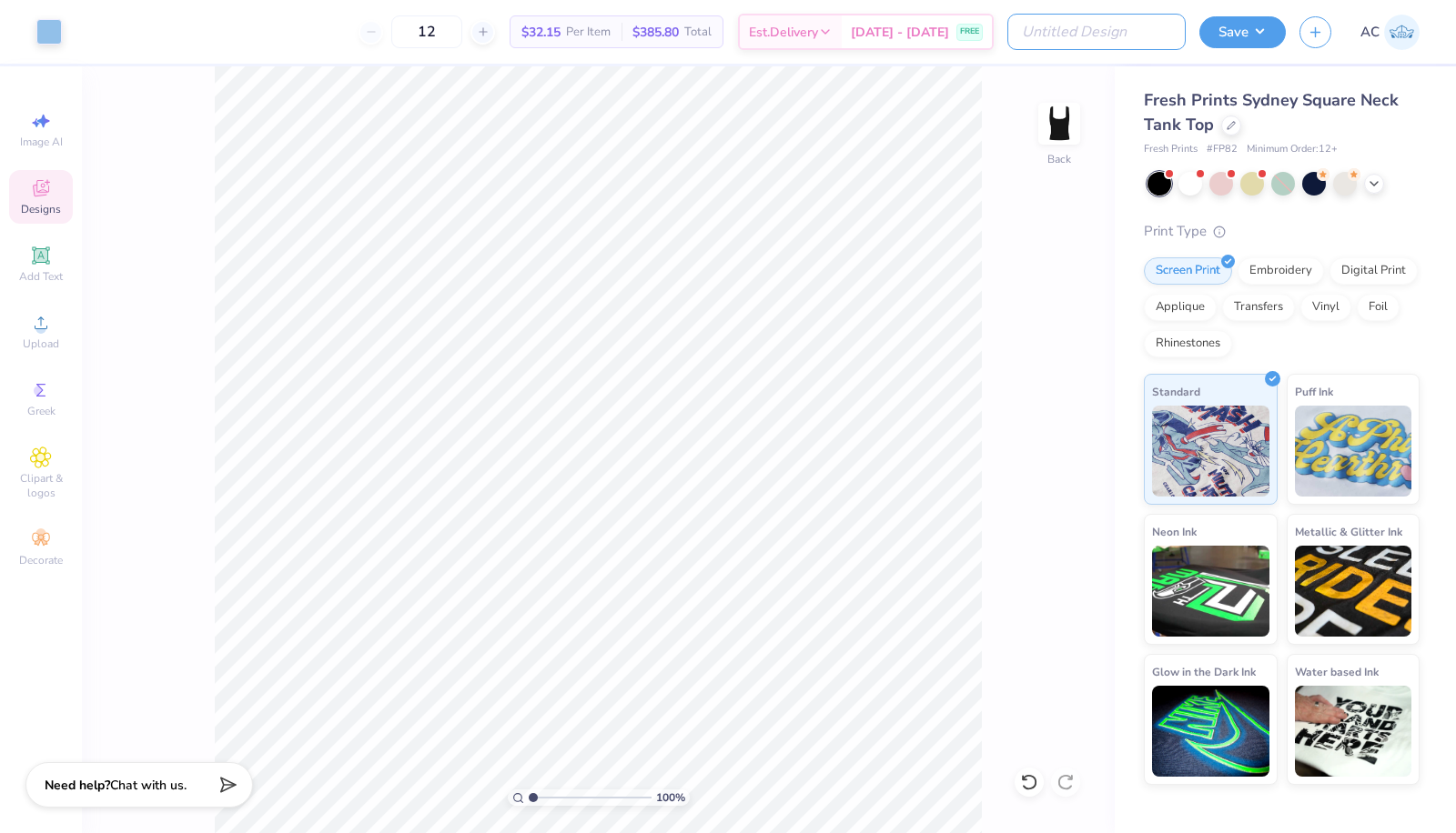
click at [1094, 36] on input "Design Title" at bounding box center [1097, 31] width 179 height 36
type input "B"
click at [1024, 32] on input "Square Neck" at bounding box center [1097, 31] width 179 height 36
click at [1157, 34] on input "SCA - Square Neck" at bounding box center [1097, 31] width 179 height 36
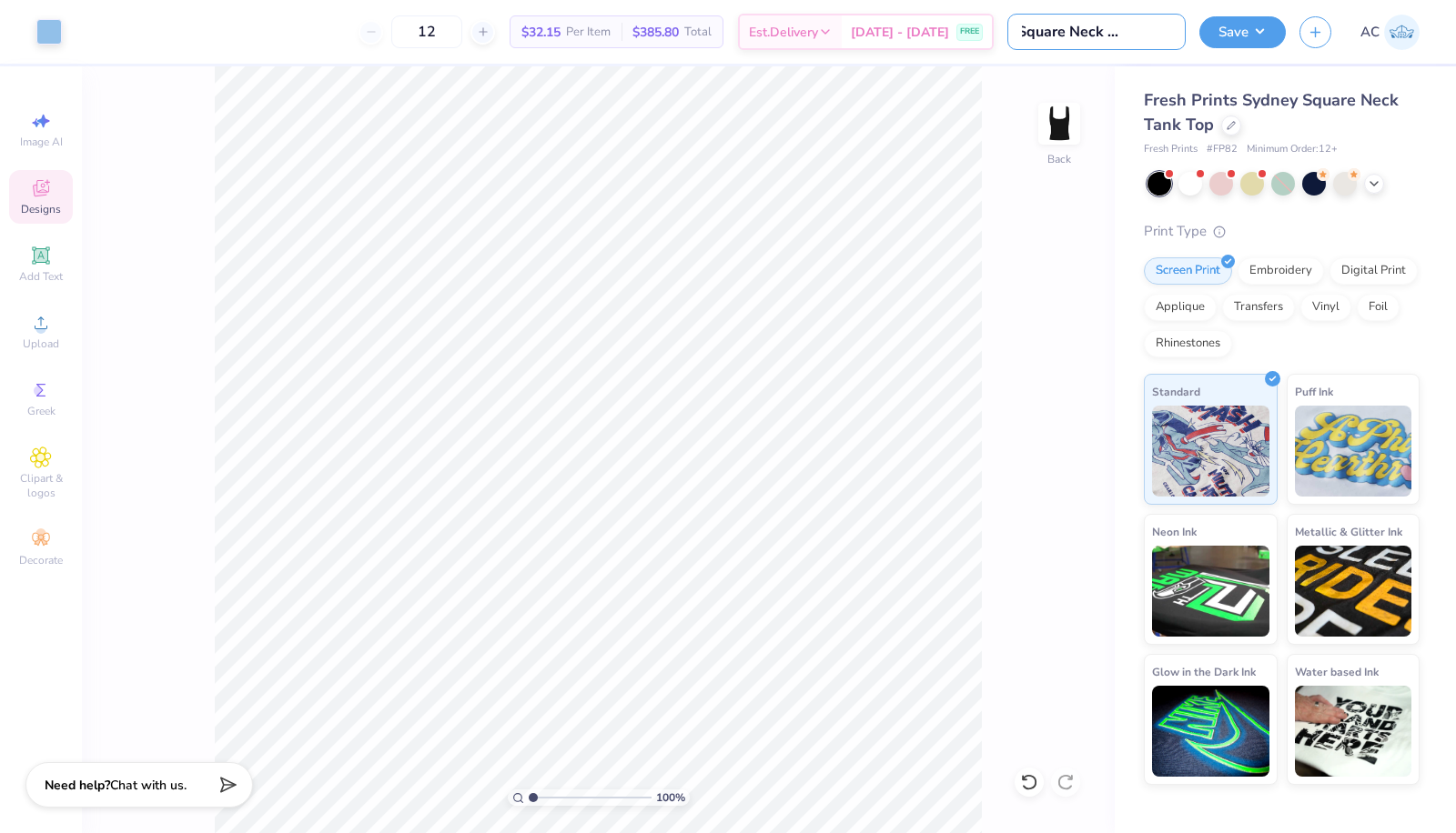
click at [1168, 27] on input "SCA - Square Neck - OG logo" at bounding box center [1097, 31] width 179 height 36
type input "SCA - Square Neck - OG Shark"
click at [477, 38] on input "12" at bounding box center [471, 31] width 71 height 32
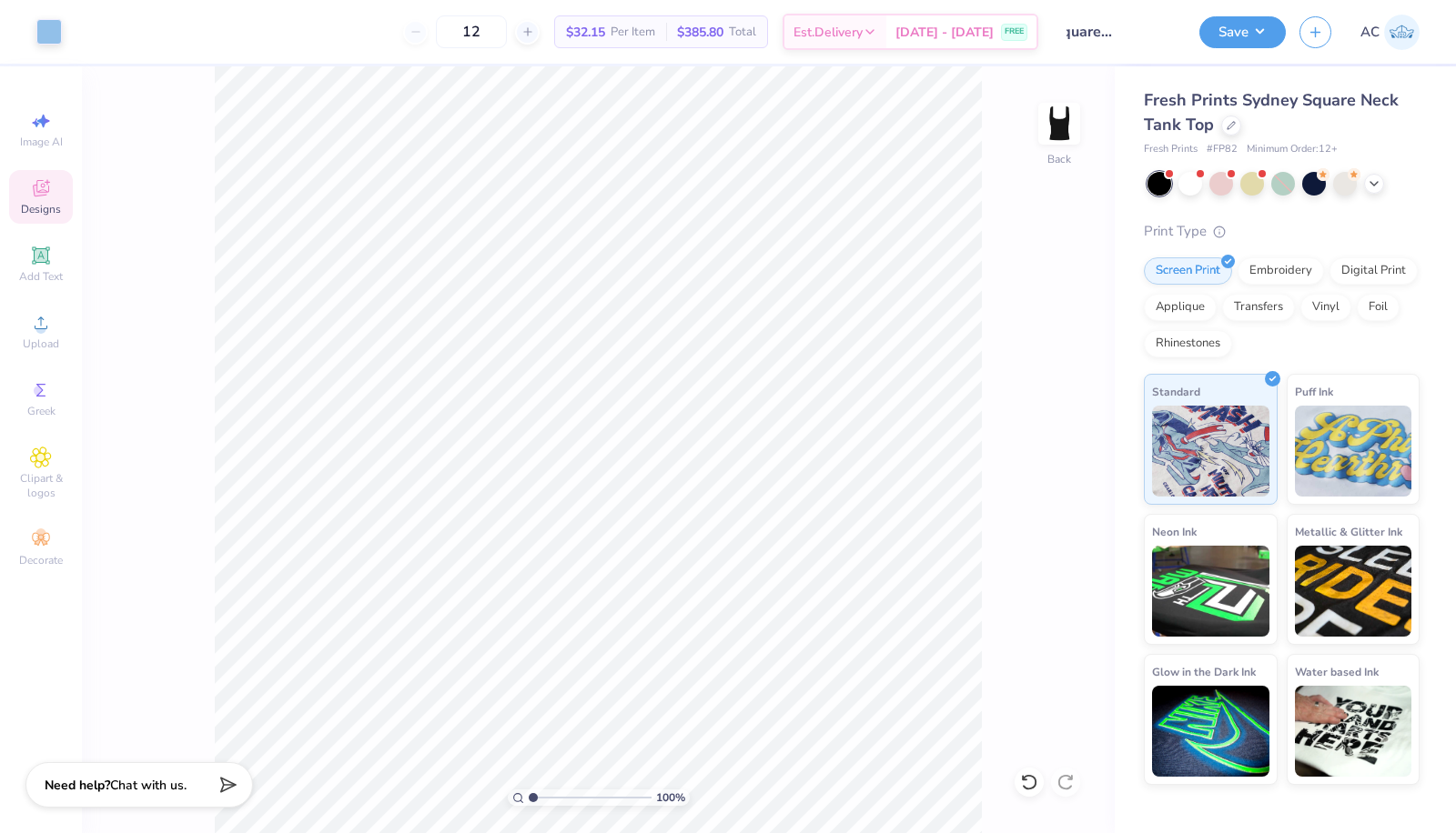
scroll to position [0, 0]
type input "1"
type input "30"
click at [1228, 31] on button "Save" at bounding box center [1242, 31] width 87 height 31
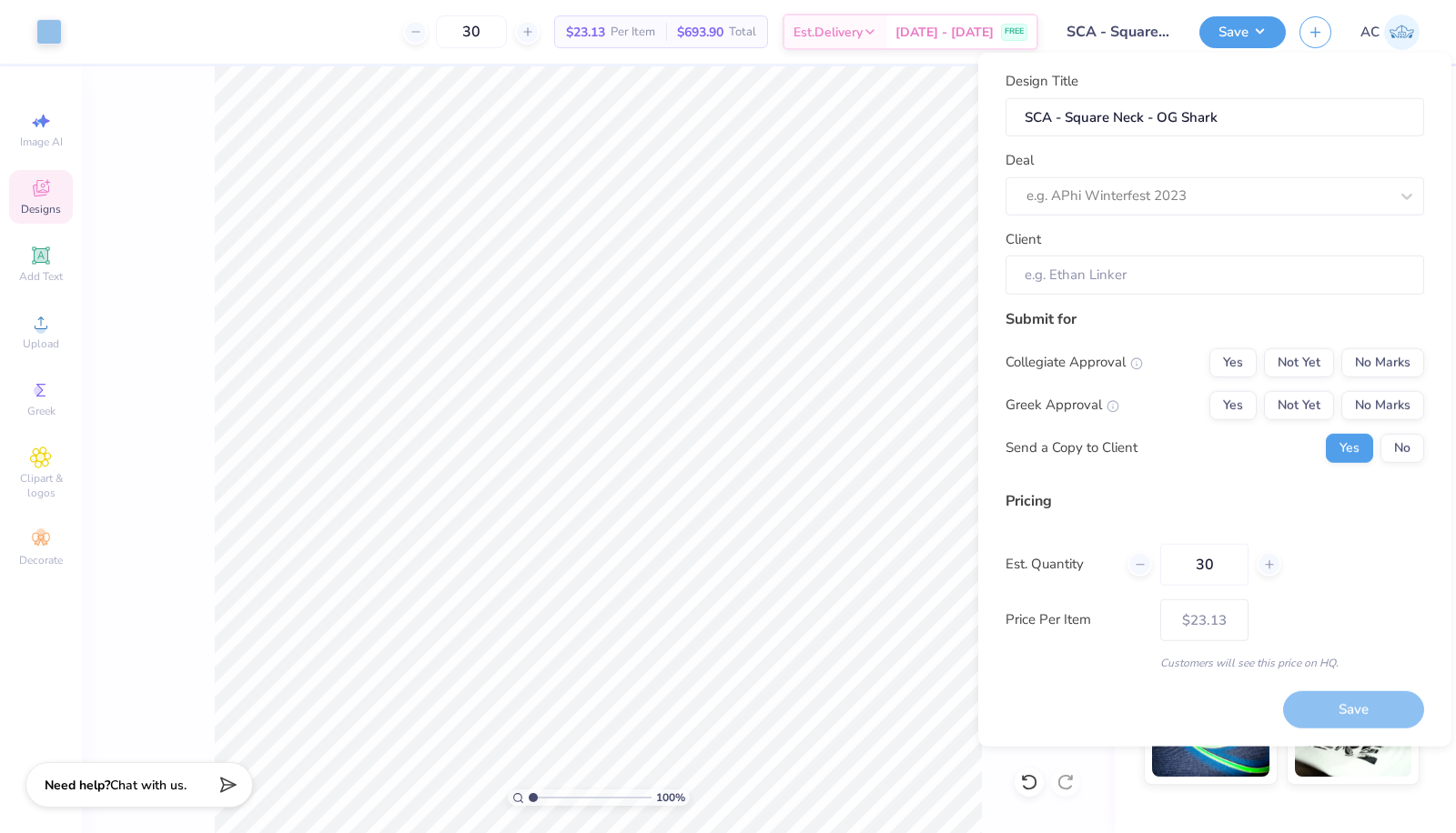
click at [1349, 184] on div at bounding box center [1207, 196] width 362 height 25
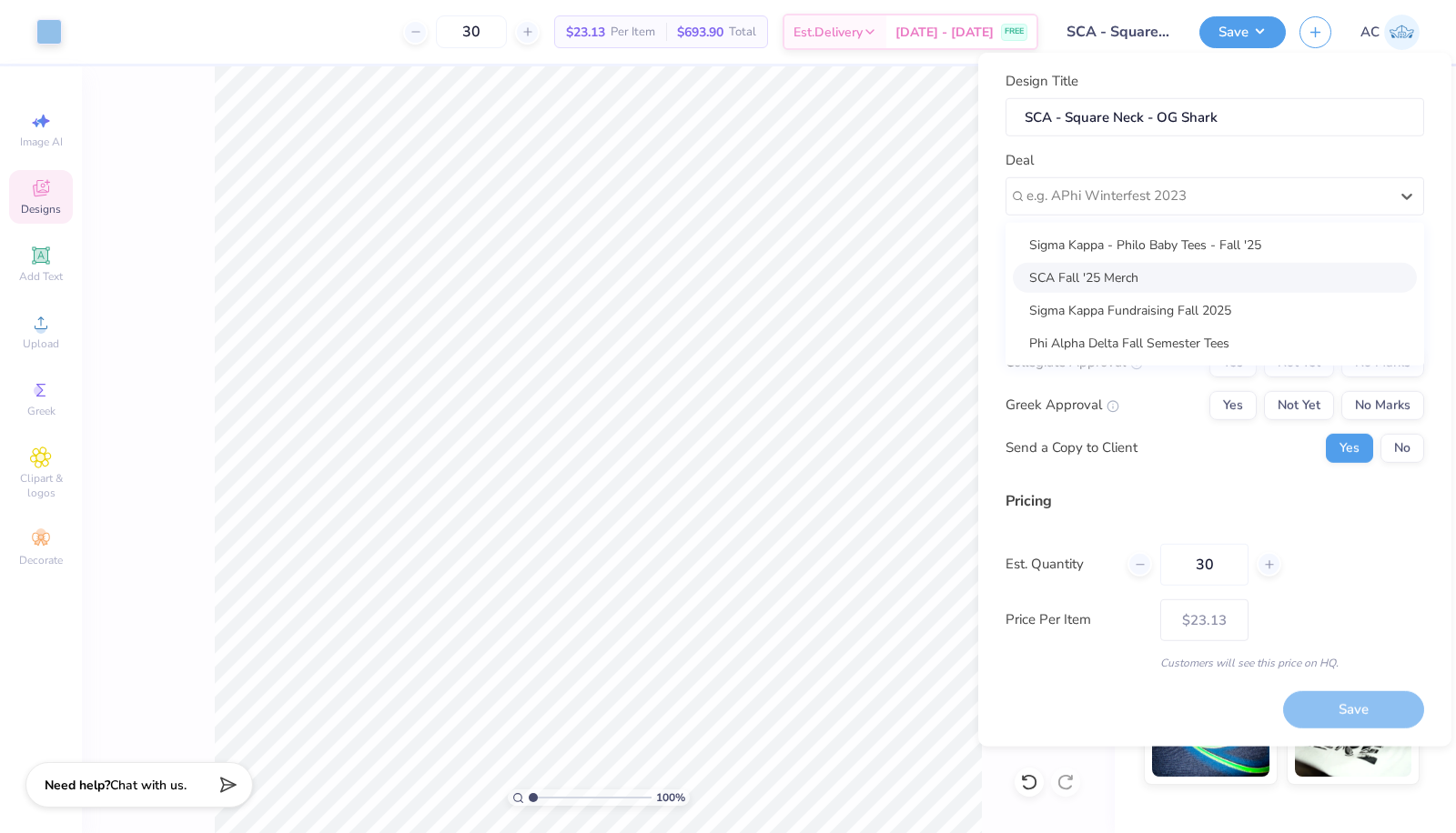
click at [1116, 268] on div "SCA Fall '25 Merch" at bounding box center [1214, 278] width 404 height 30
type input "[PERSON_NAME]"
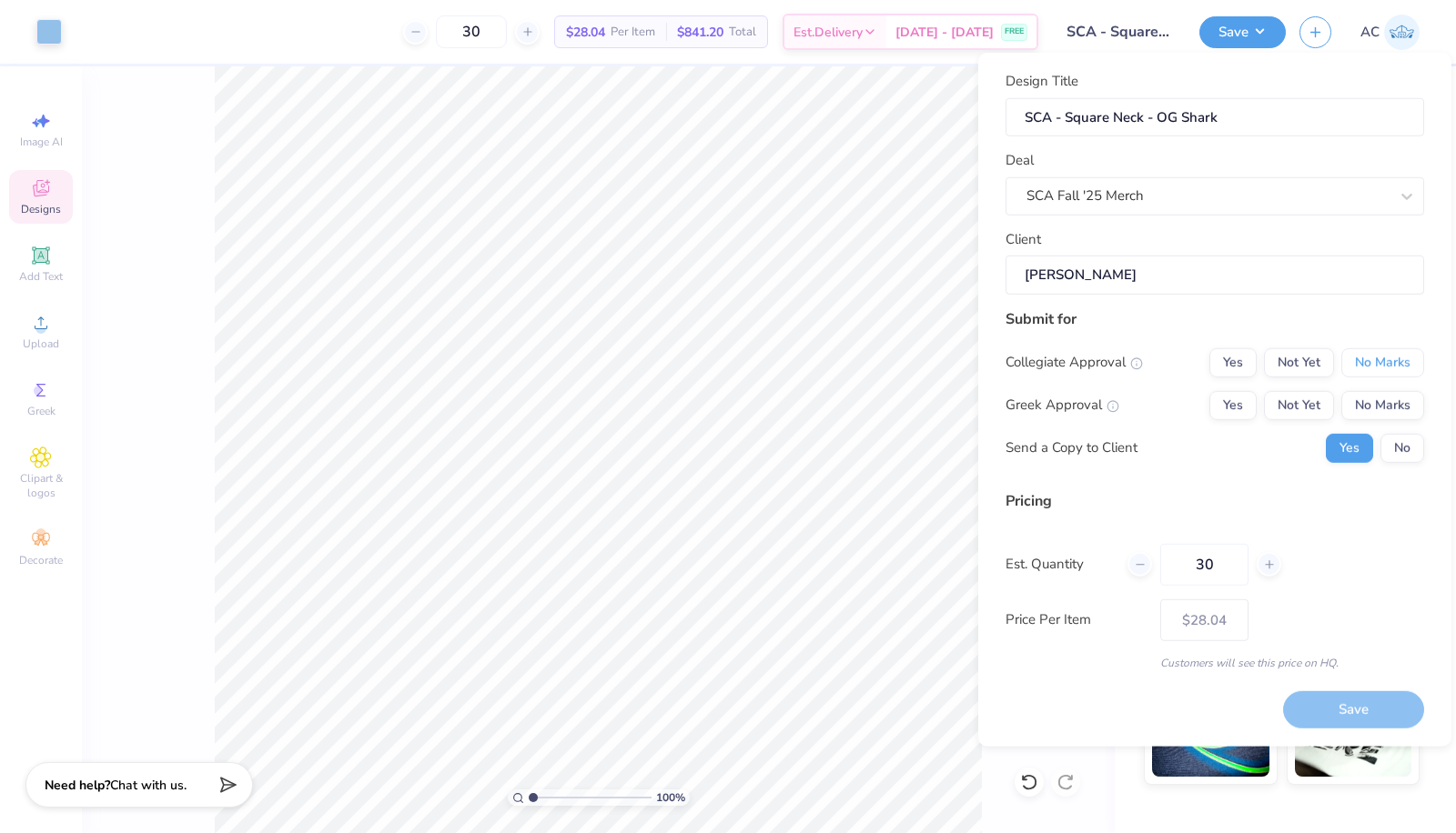
click at [1409, 358] on button "No Marks" at bounding box center [1382, 361] width 83 height 29
click at [1397, 402] on button "No Marks" at bounding box center [1382, 404] width 83 height 29
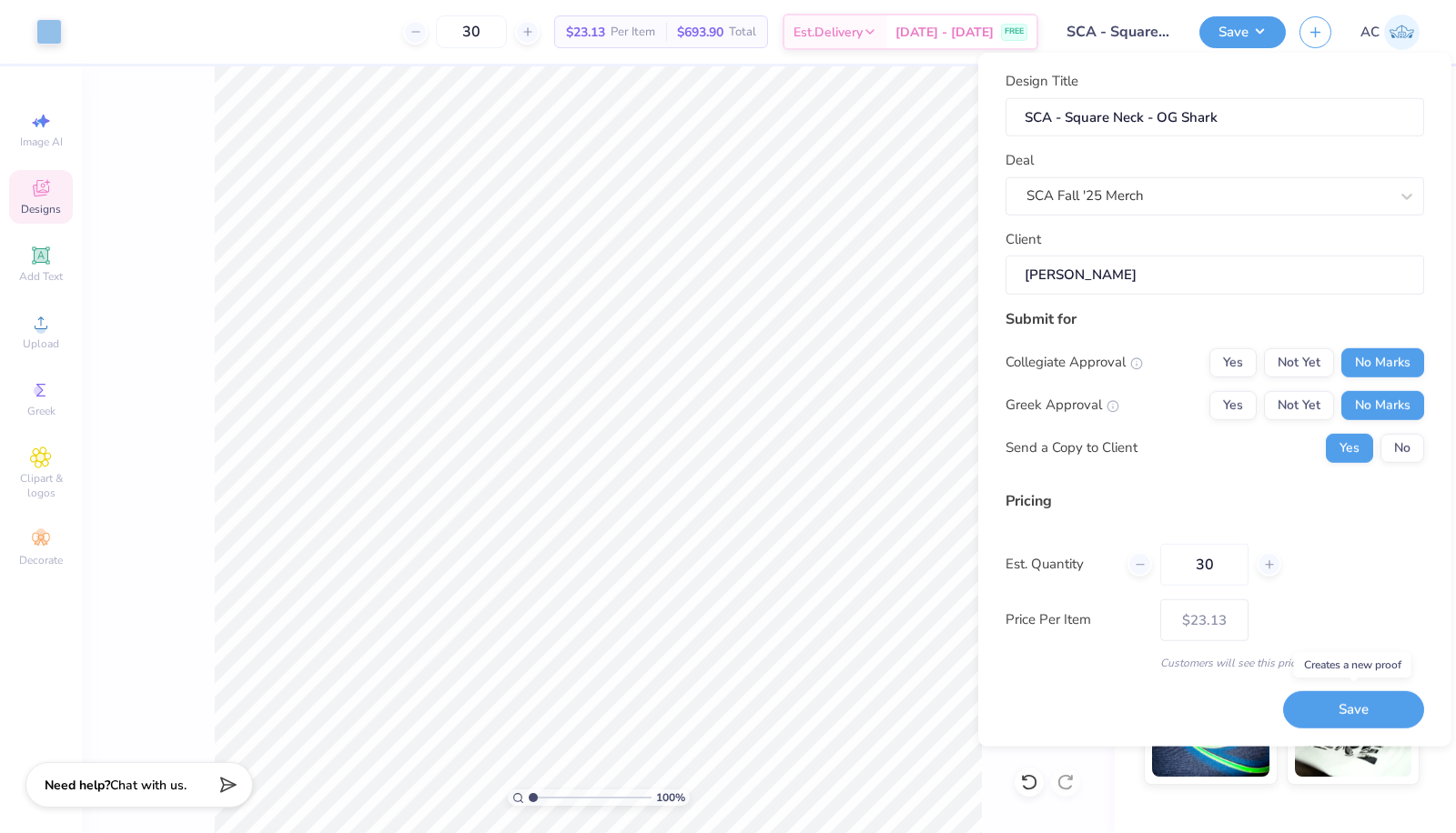
click at [1322, 708] on button "Save" at bounding box center [1353, 709] width 141 height 37
type input "$23.13"
click at [507, 33] on input "30" at bounding box center [471, 31] width 71 height 32
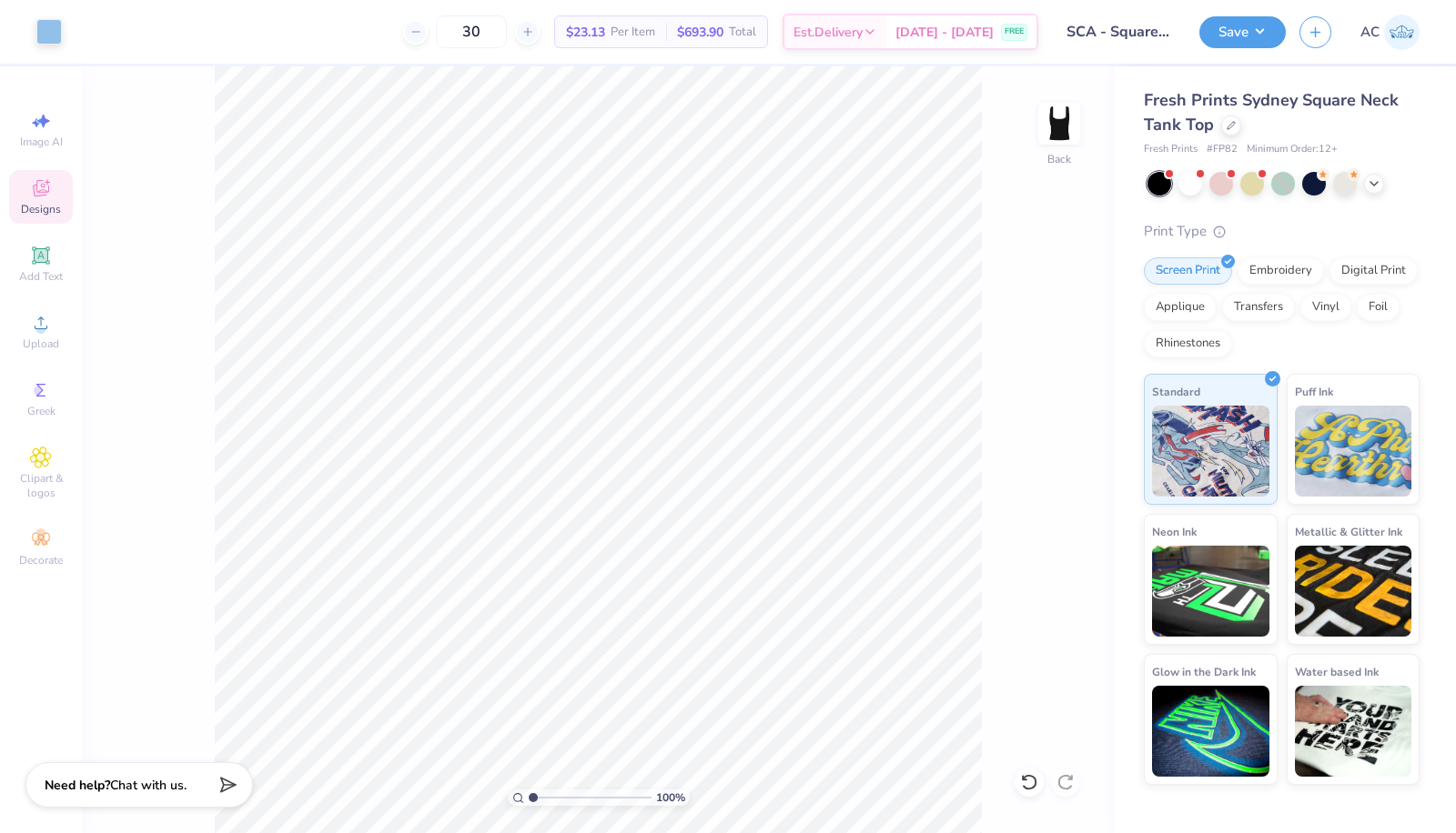
type input "3"
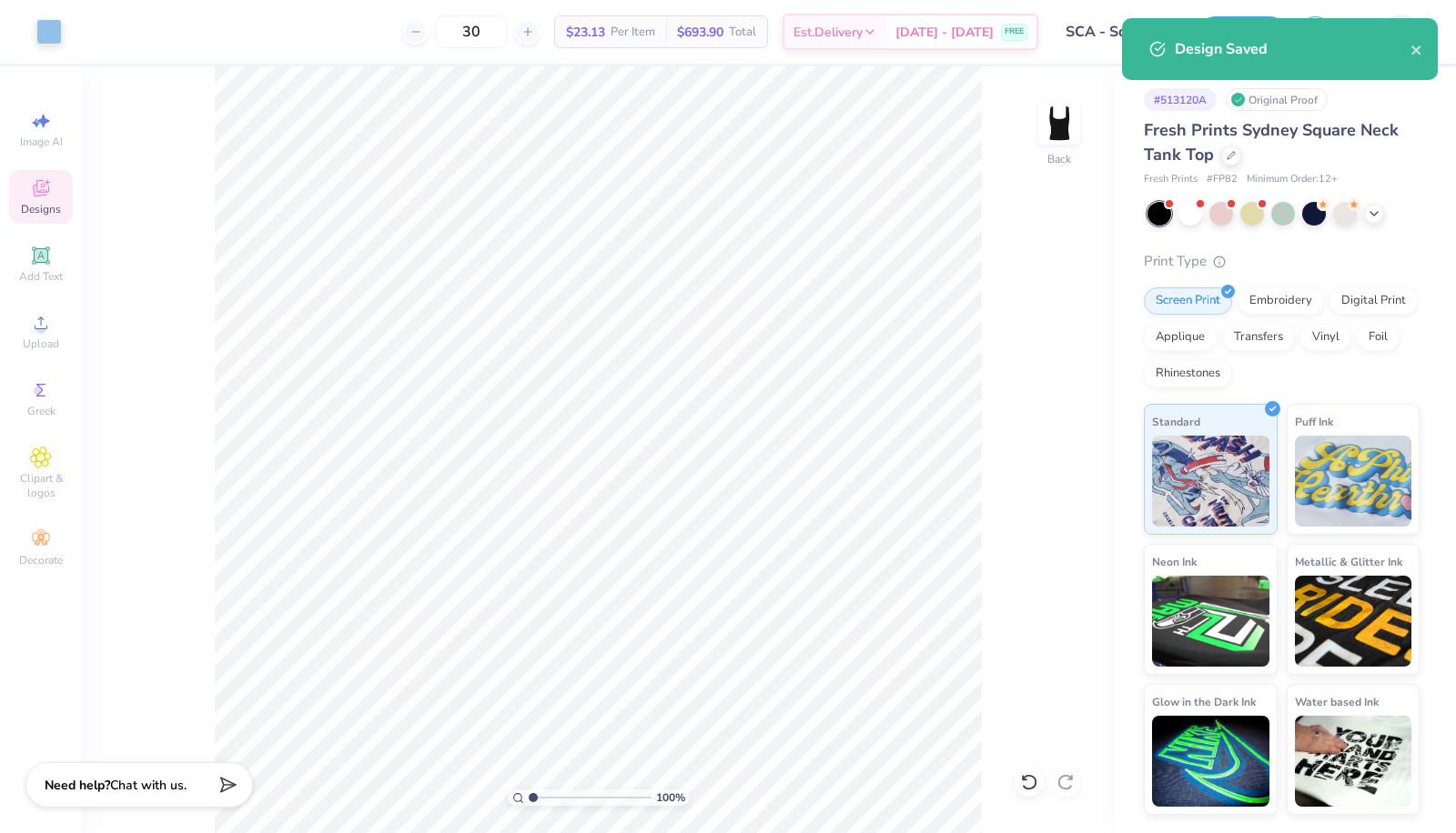
click at [500, 32] on input "30" at bounding box center [471, 31] width 71 height 32
type input "0"
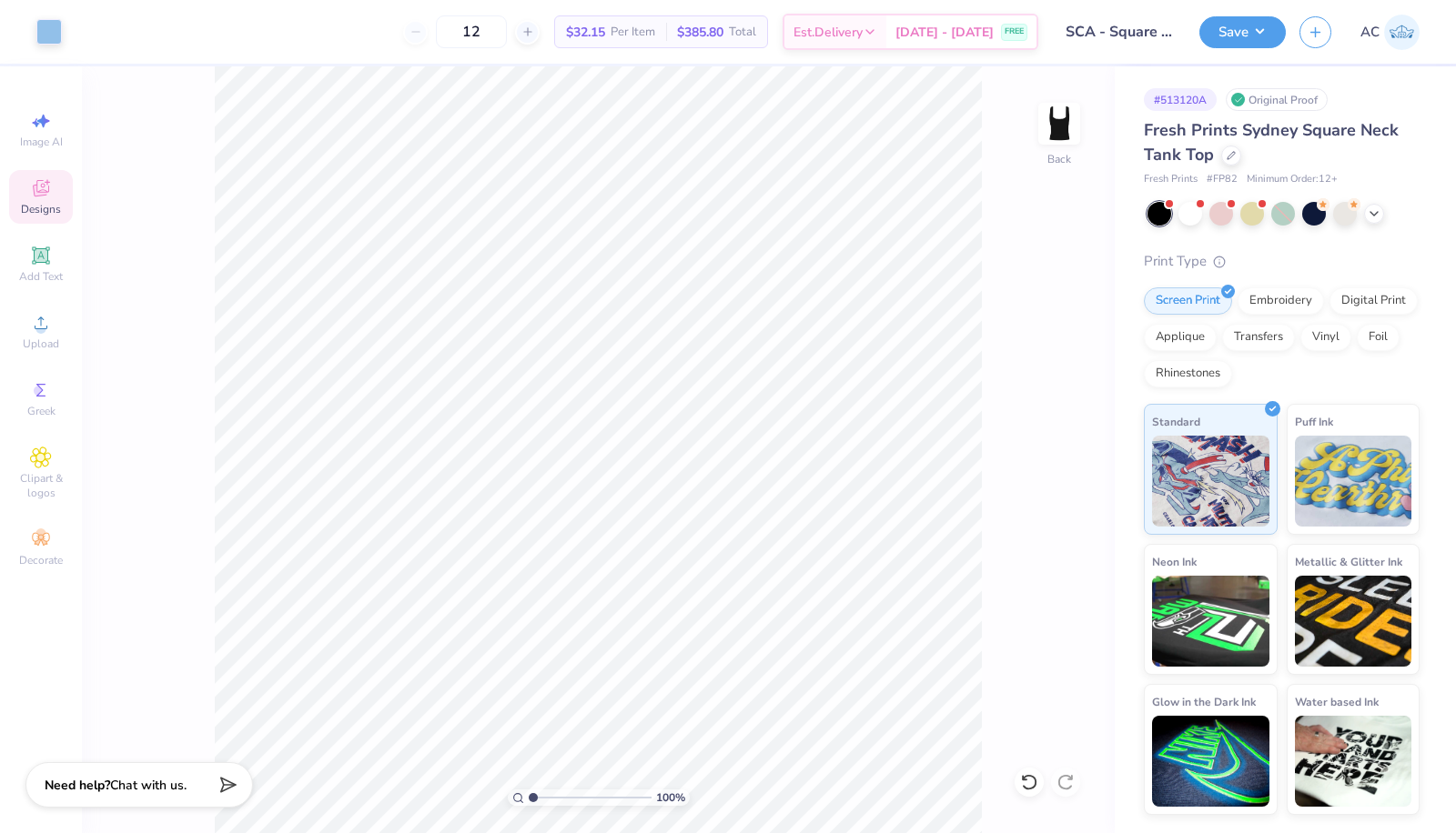
type input "12"
